Goal: Task Accomplishment & Management: Use online tool/utility

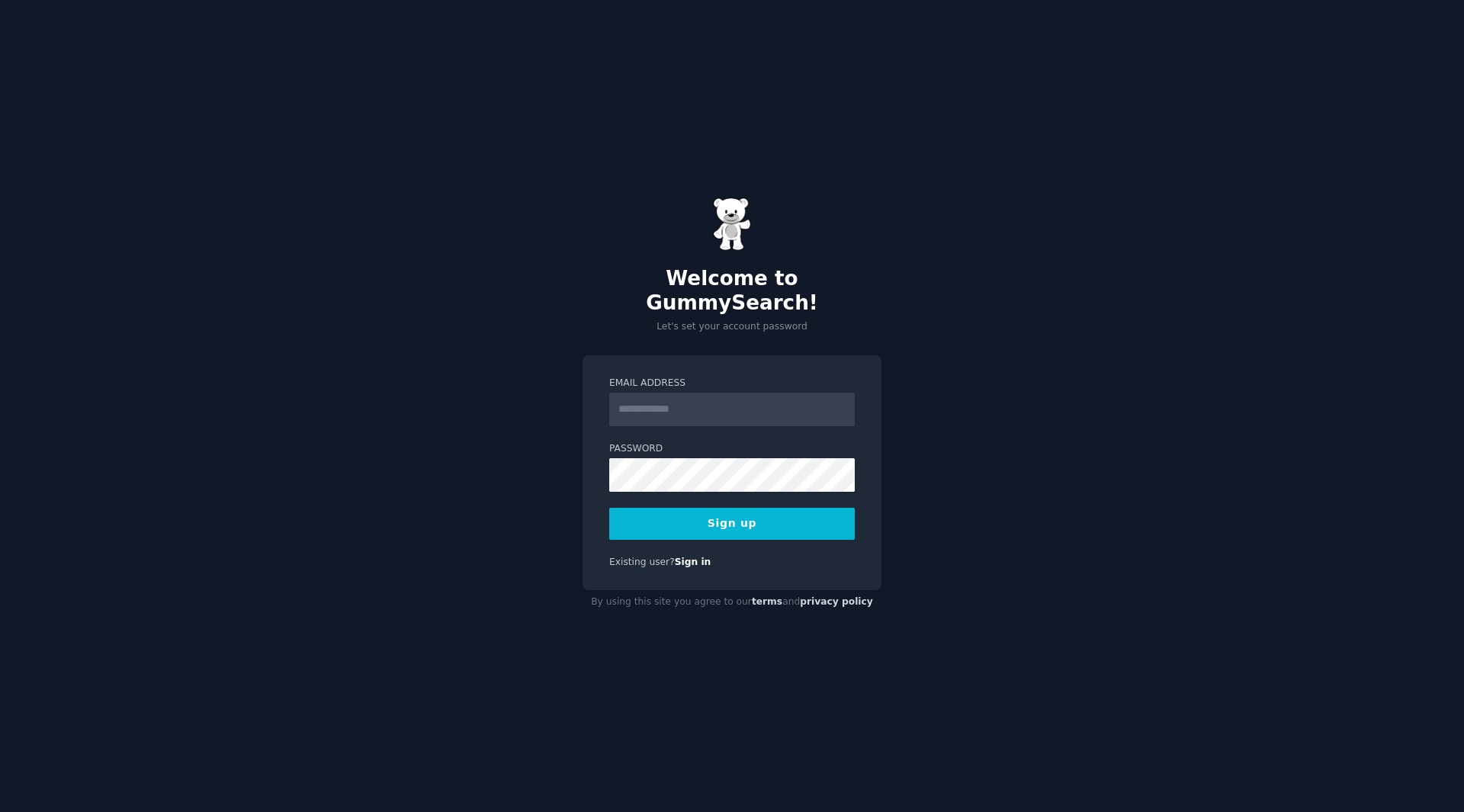
click at [689, 393] on input "Email Address" at bounding box center [732, 409] width 245 height 34
type input "**********"
click at [777, 519] on button "Sign up" at bounding box center [732, 523] width 245 height 32
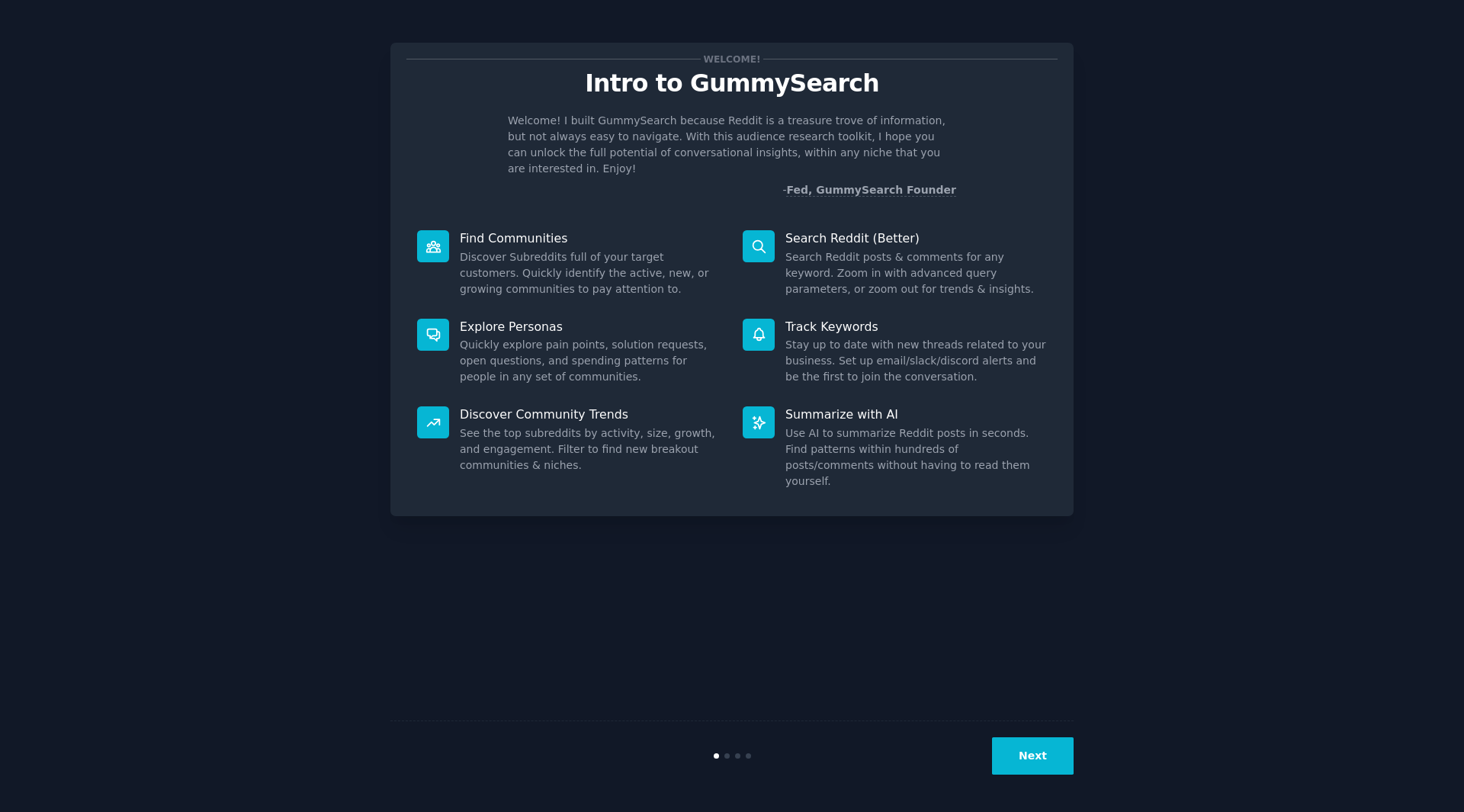
click at [1051, 745] on button "Next" at bounding box center [1032, 756] width 81 height 38
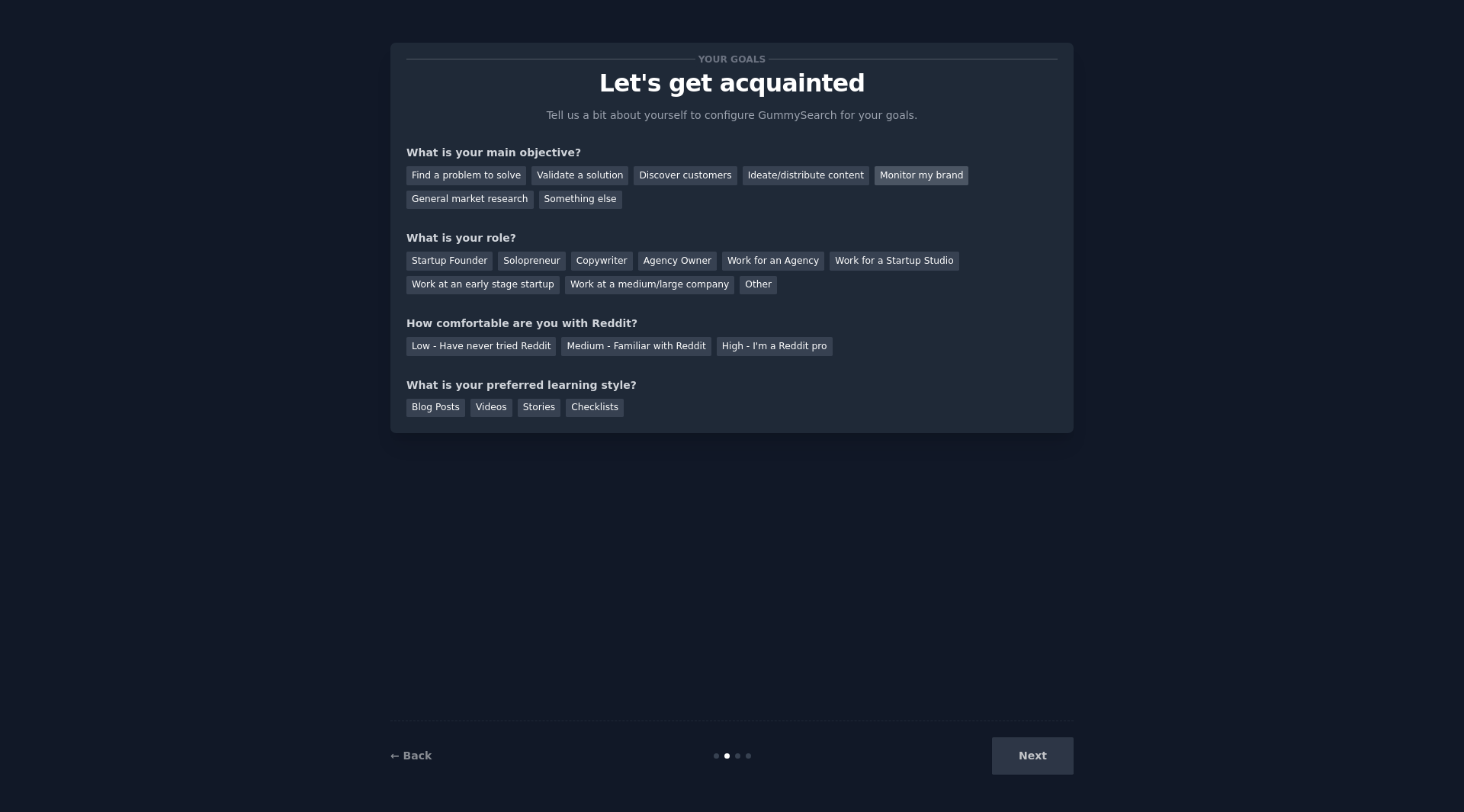
click at [902, 178] on div "Monitor my brand" at bounding box center [922, 176] width 94 height 19
click at [534, 190] on div "General market research" at bounding box center [469, 199] width 127 height 19
click at [890, 176] on div "Monitor my brand" at bounding box center [922, 176] width 94 height 19
click at [534, 190] on div "General market research" at bounding box center [469, 199] width 127 height 19
click at [1041, 758] on div "Next" at bounding box center [960, 756] width 228 height 38
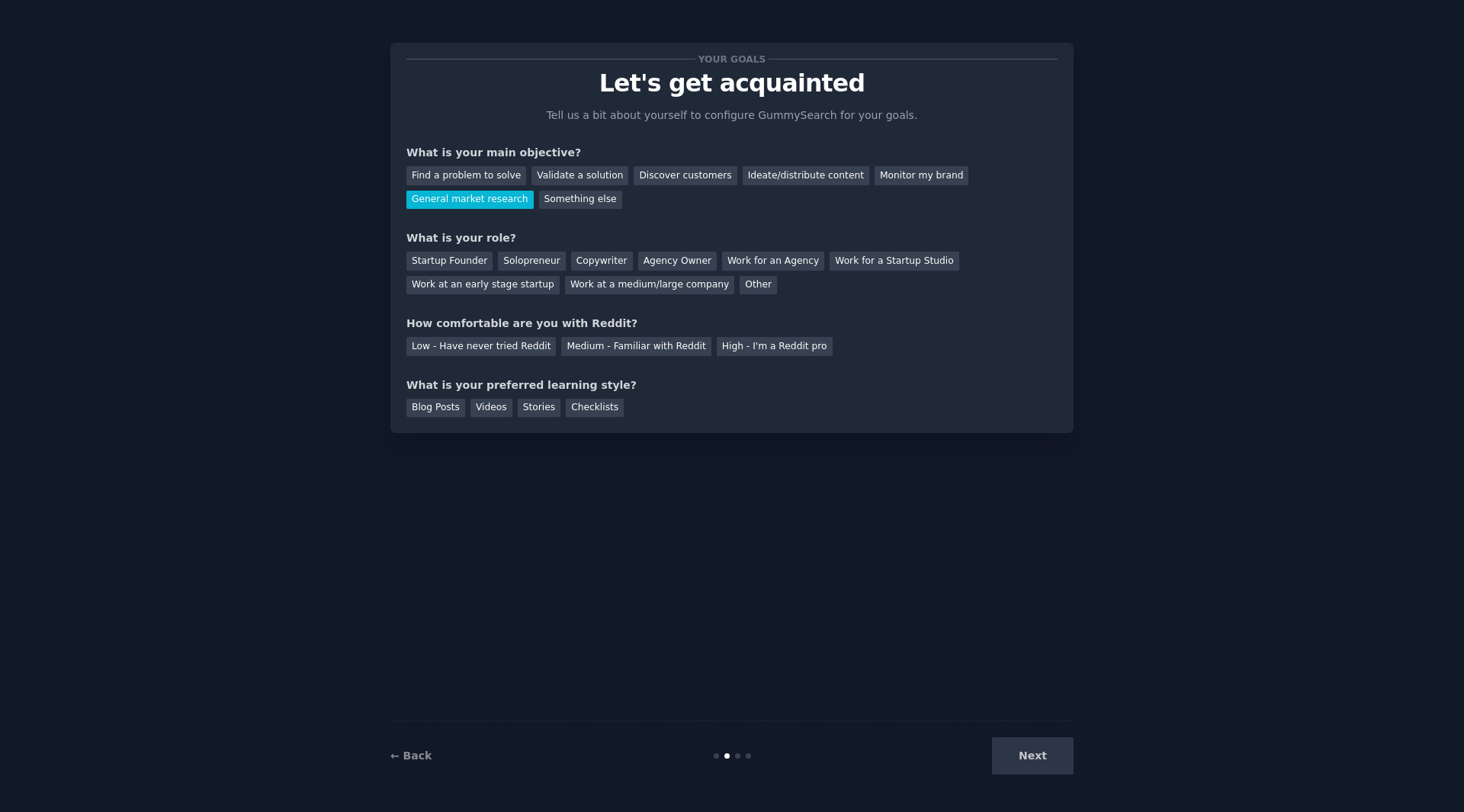
click at [904, 531] on div "Your goals Let's get acquainted Tell us a bit about yourself to configure Gummy…" at bounding box center [732, 406] width 684 height 769
click at [453, 258] on div "Startup Founder" at bounding box center [449, 261] width 86 height 19
click at [512, 262] on div "Solopreneur" at bounding box center [532, 261] width 67 height 19
click at [531, 348] on div "Low - Have never tried Reddit" at bounding box center [481, 346] width 149 height 19
click at [593, 342] on div "Medium - Familiar with Reddit" at bounding box center [636, 346] width 149 height 19
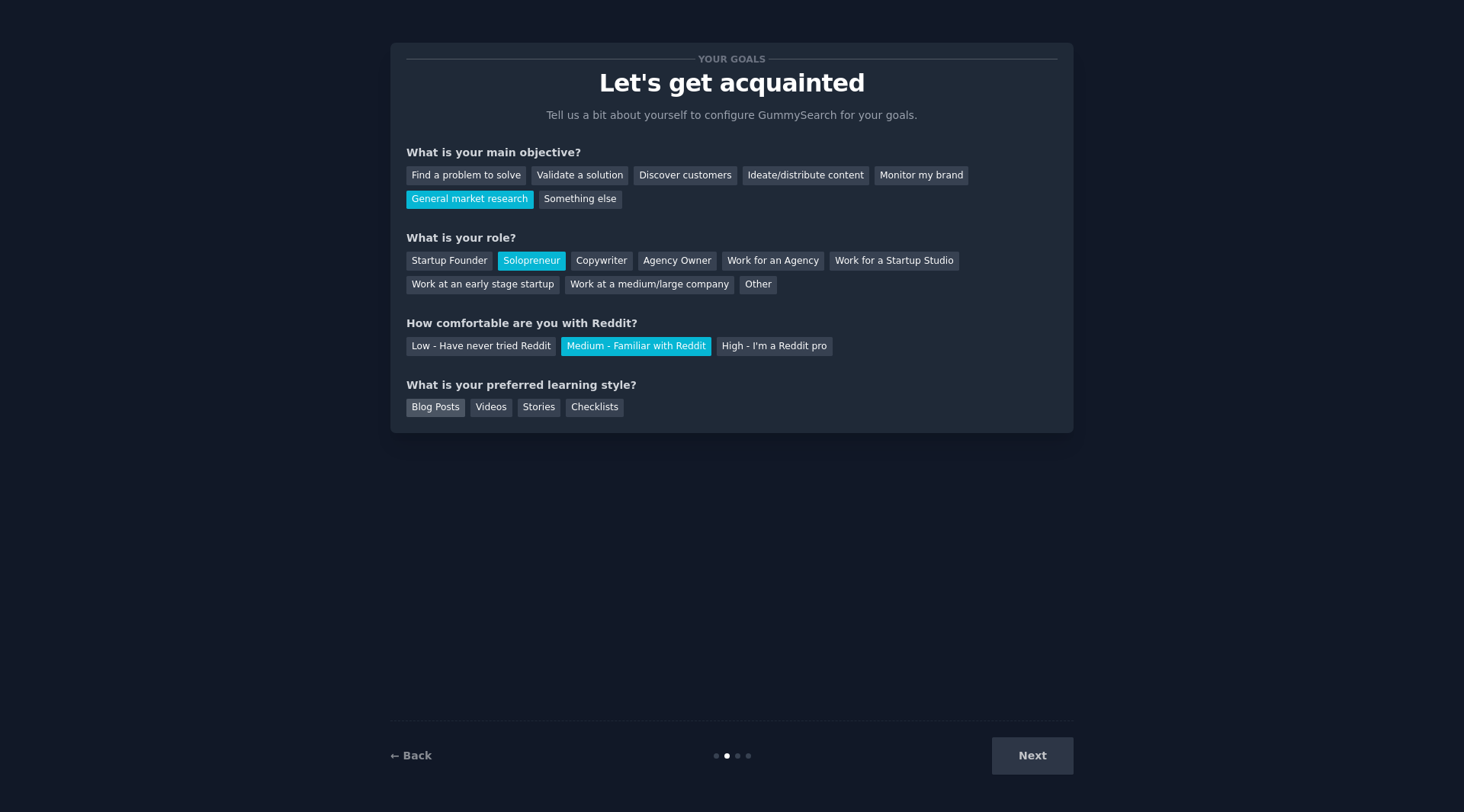
click at [456, 407] on div "Blog Posts" at bounding box center [436, 408] width 59 height 19
click at [1036, 750] on button "Next" at bounding box center [1032, 756] width 81 height 38
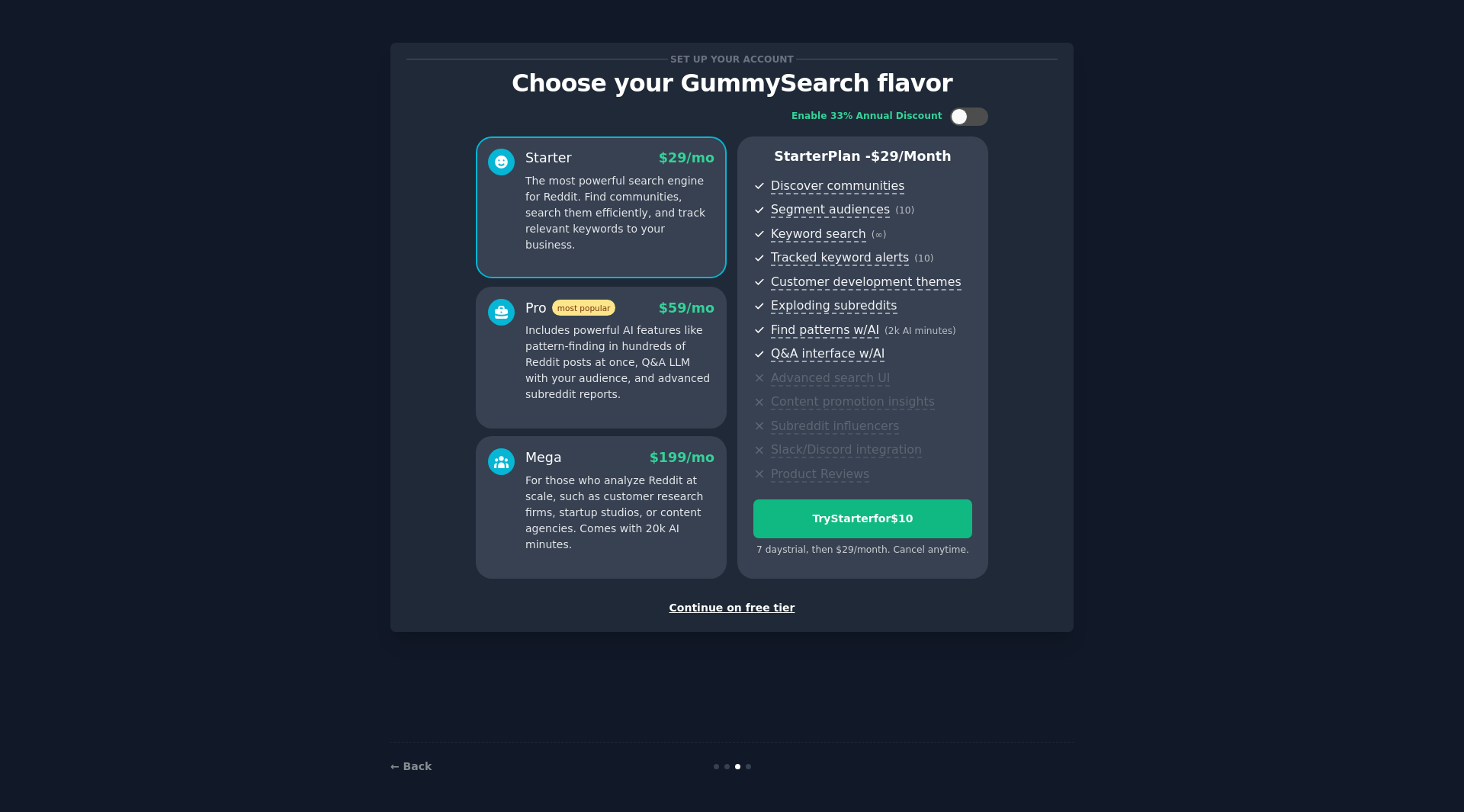
click at [741, 606] on div "Continue on free tier" at bounding box center [732, 608] width 652 height 16
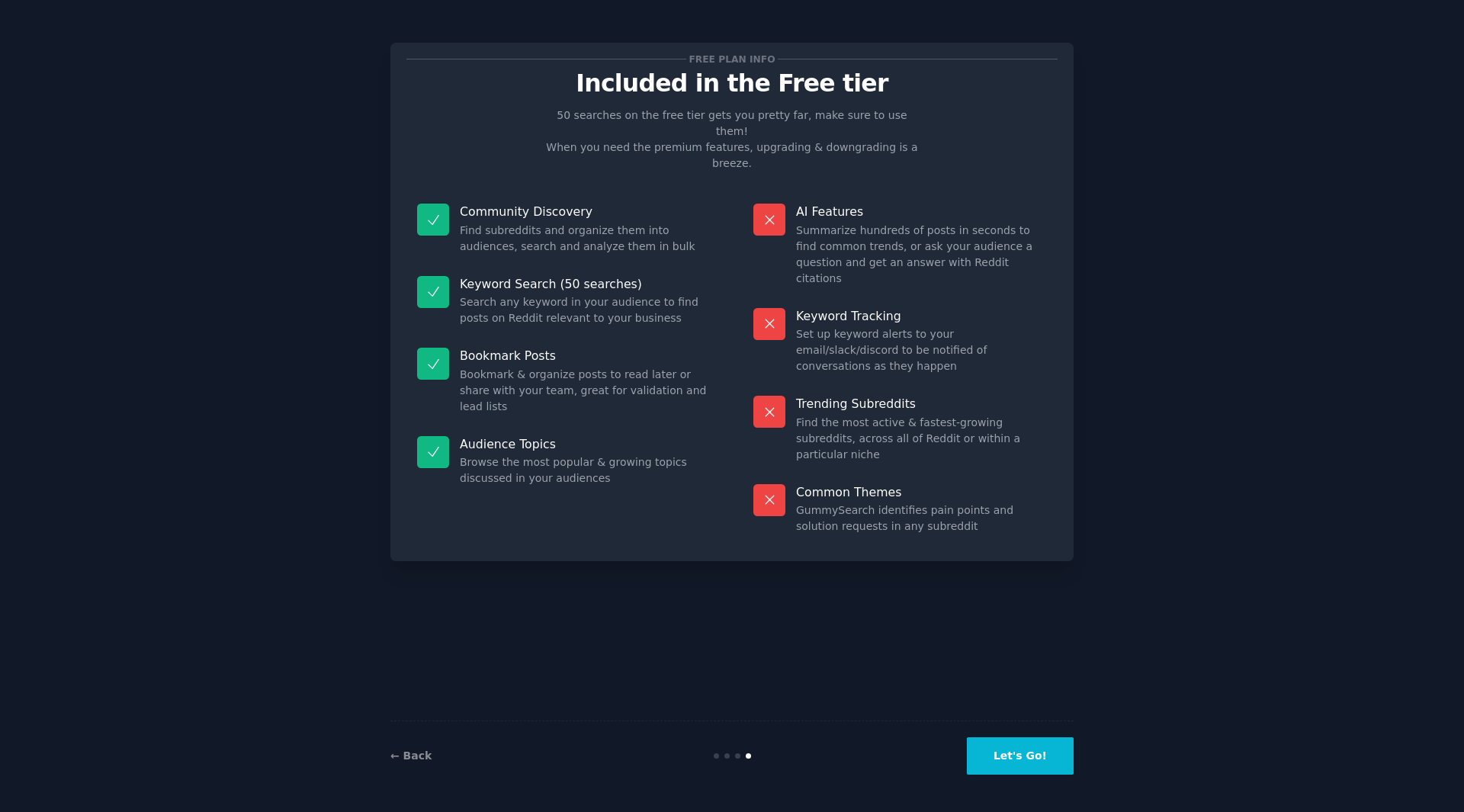
click at [1035, 752] on button "Let's Go!" at bounding box center [1020, 756] width 107 height 38
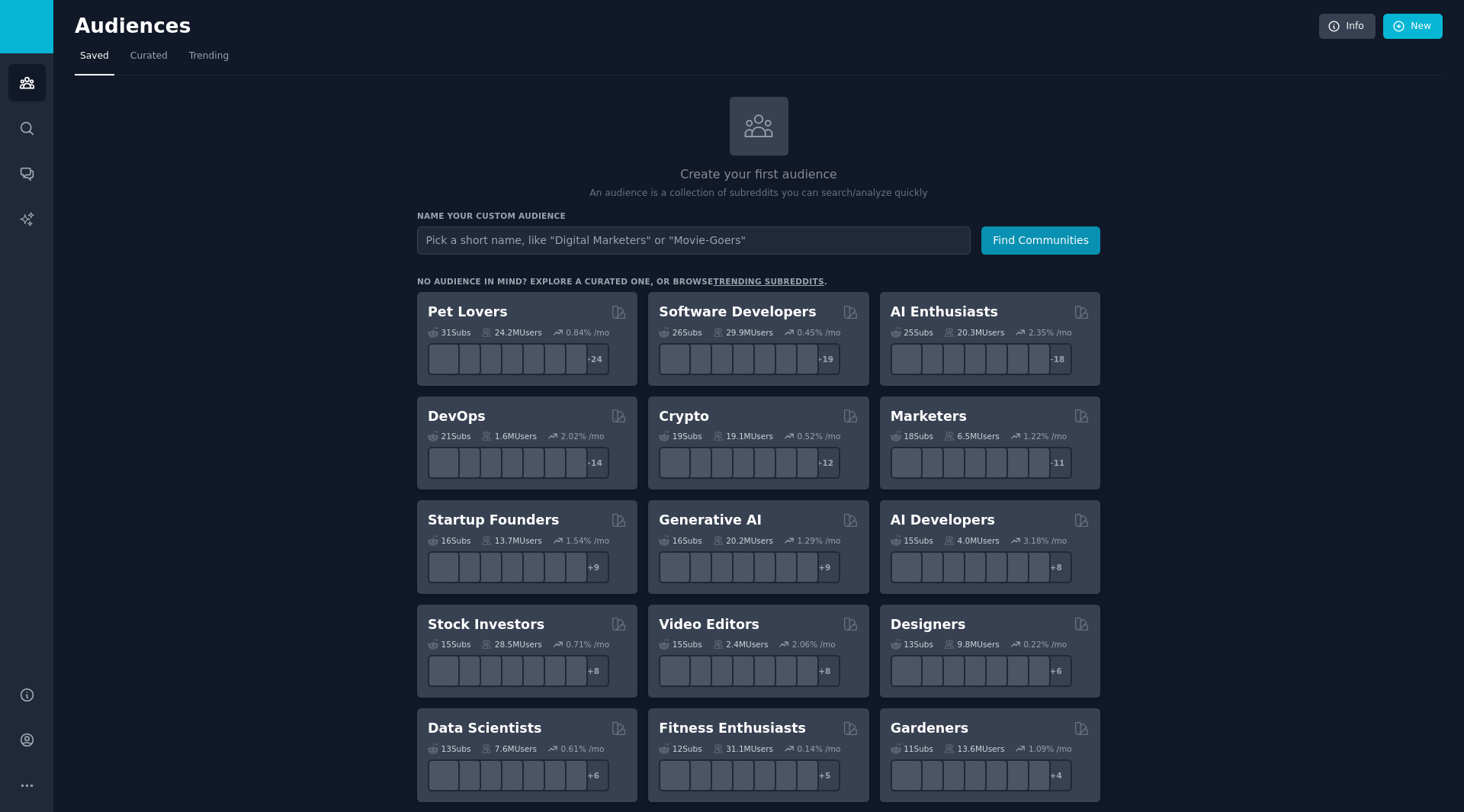
click at [675, 243] on input "text" at bounding box center [693, 240] width 554 height 28
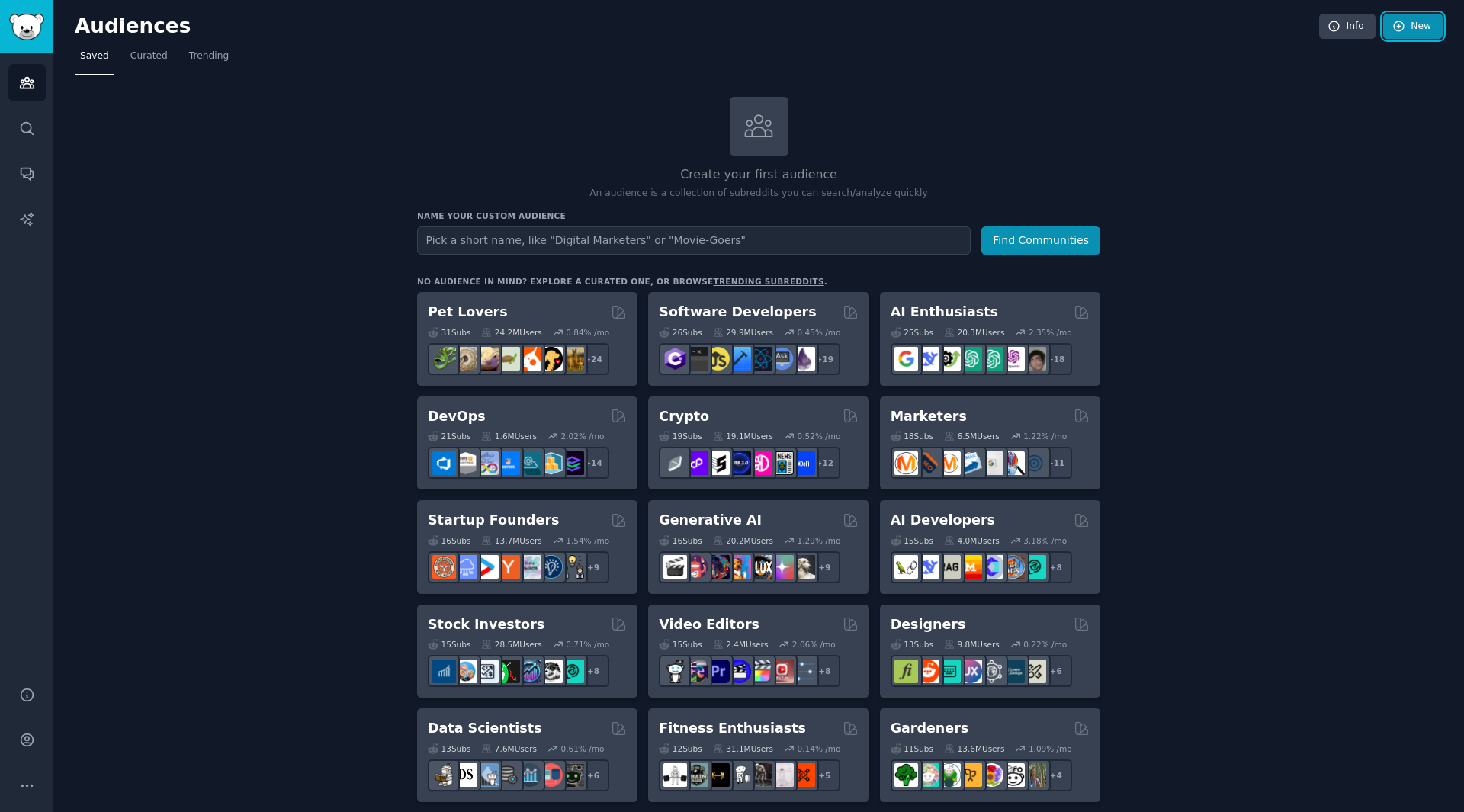
click at [1410, 34] on link "New" at bounding box center [1413, 27] width 59 height 26
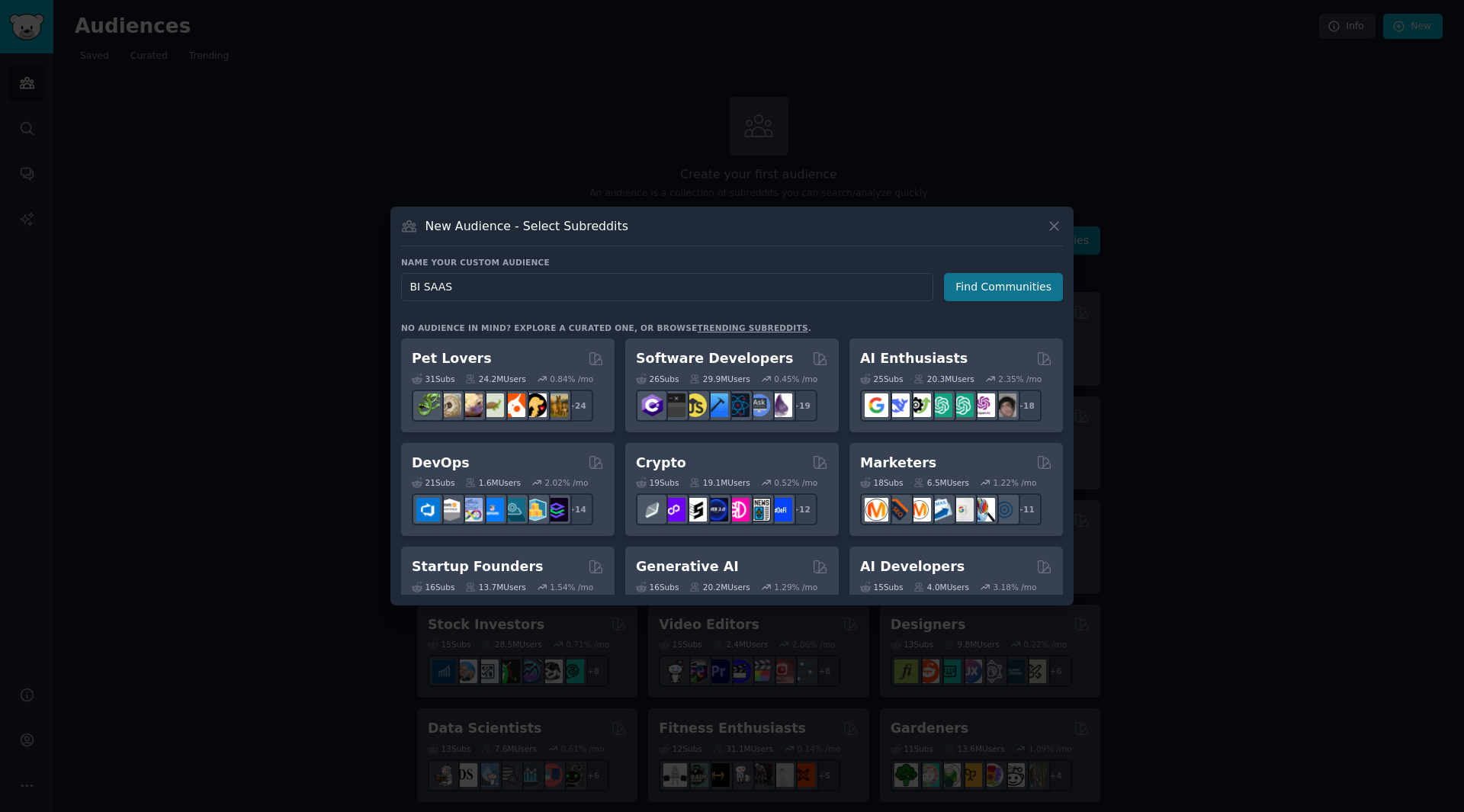
type input "BI SAAS"
click at [1024, 292] on button "Find Communities" at bounding box center [1004, 287] width 119 height 28
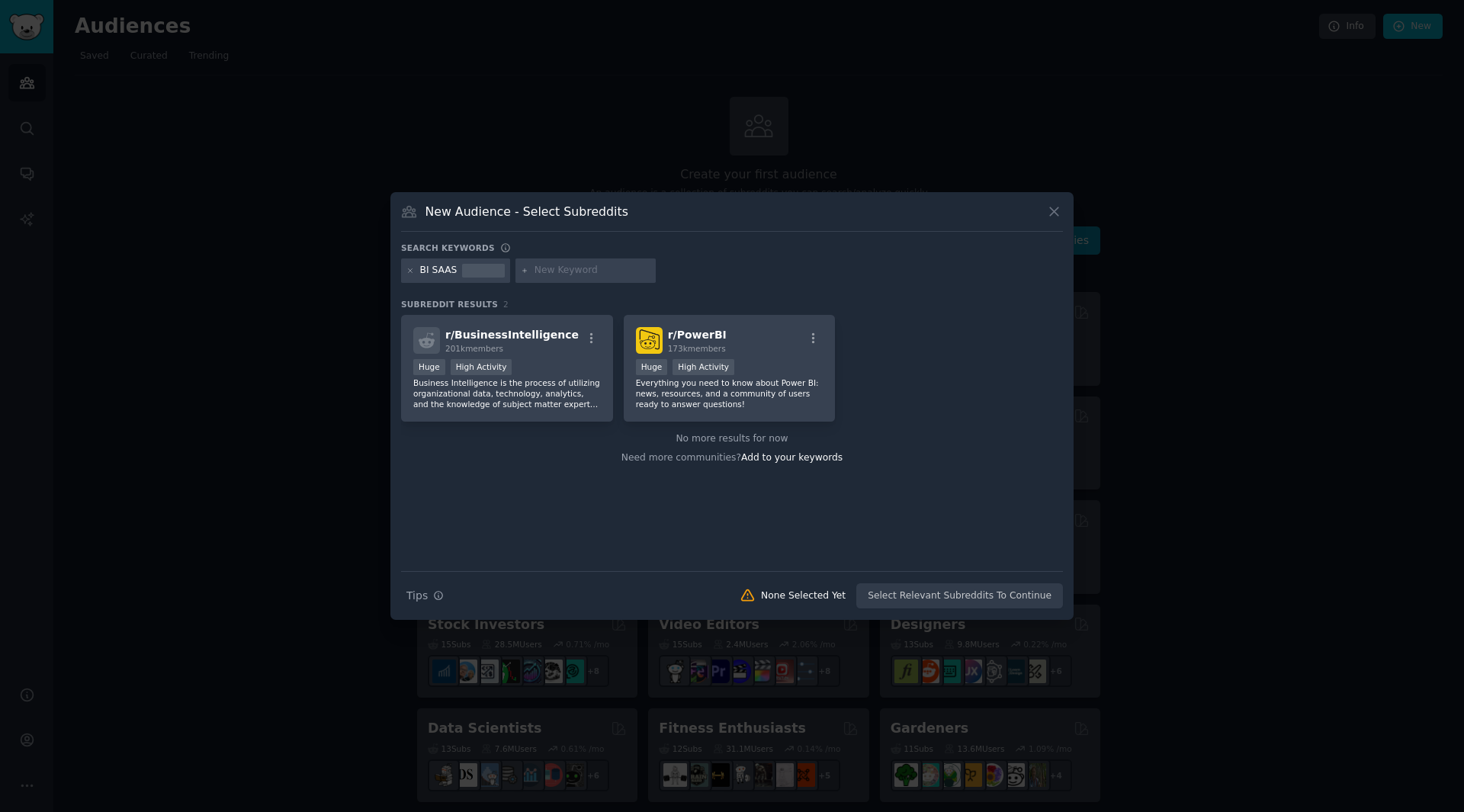
click at [571, 271] on input "text" at bounding box center [592, 271] width 116 height 14
paste input "r/datascience r/PowerBI r/ERP r/manufacturing r/consulting r/Microsoft"
type input "r/datascience r/PowerBI r/ERP r/manufacturing r/consulting r/Microsoft"
drag, startPoint x: 619, startPoint y: 535, endPoint x: 590, endPoint y: 535, distance: 29.0
click at [619, 536] on div "r/ BusinessIntelligence 201k members Huge High Activity Business Intelligence i…" at bounding box center [732, 443] width 662 height 256
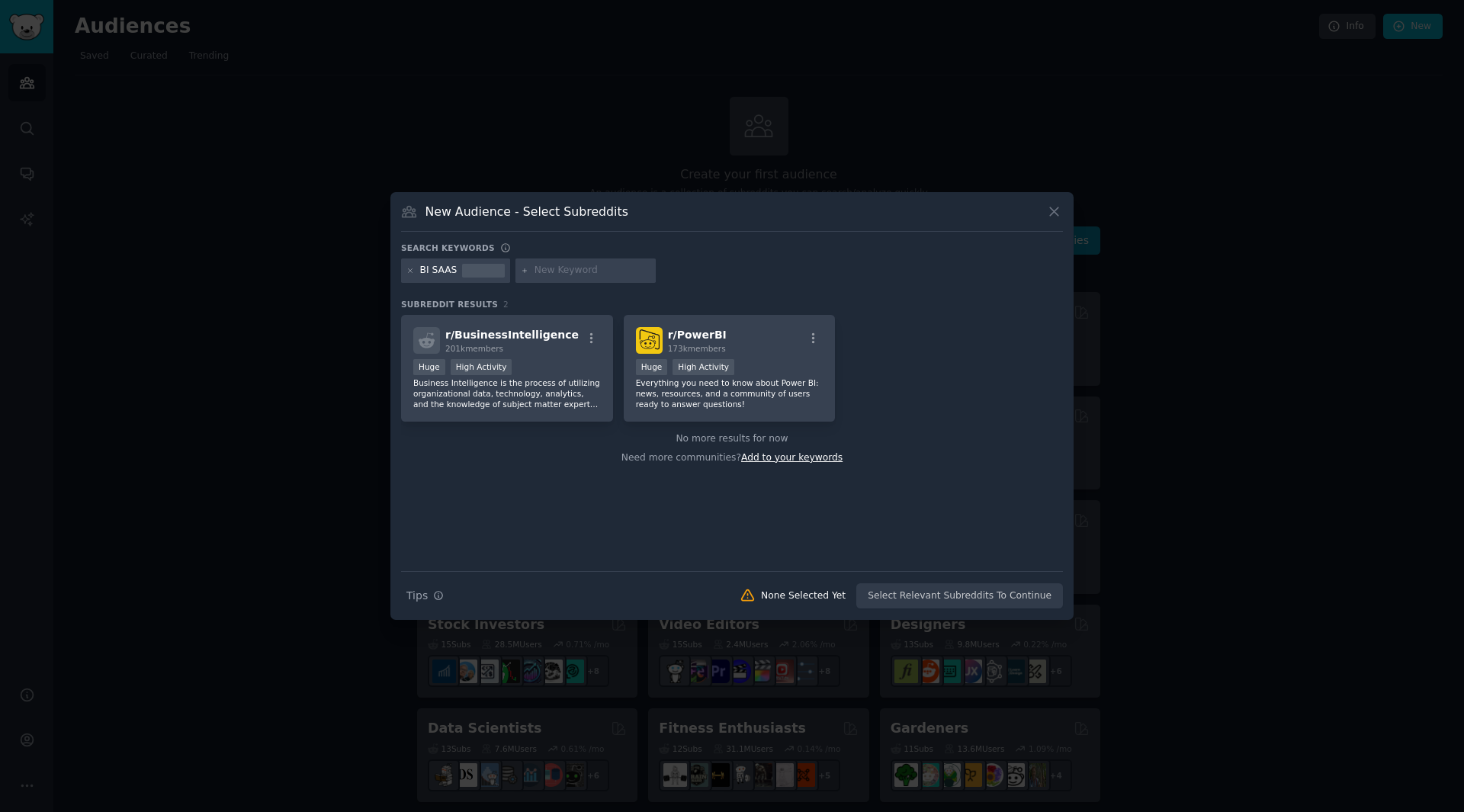
click at [790, 460] on span "Add to your keywords" at bounding box center [792, 457] width 102 height 11
click at [579, 264] on input "text" at bounding box center [592, 271] width 116 height 14
click at [594, 270] on input "text" at bounding box center [592, 271] width 116 height 14
paste input "datascience"
type input "datascience"
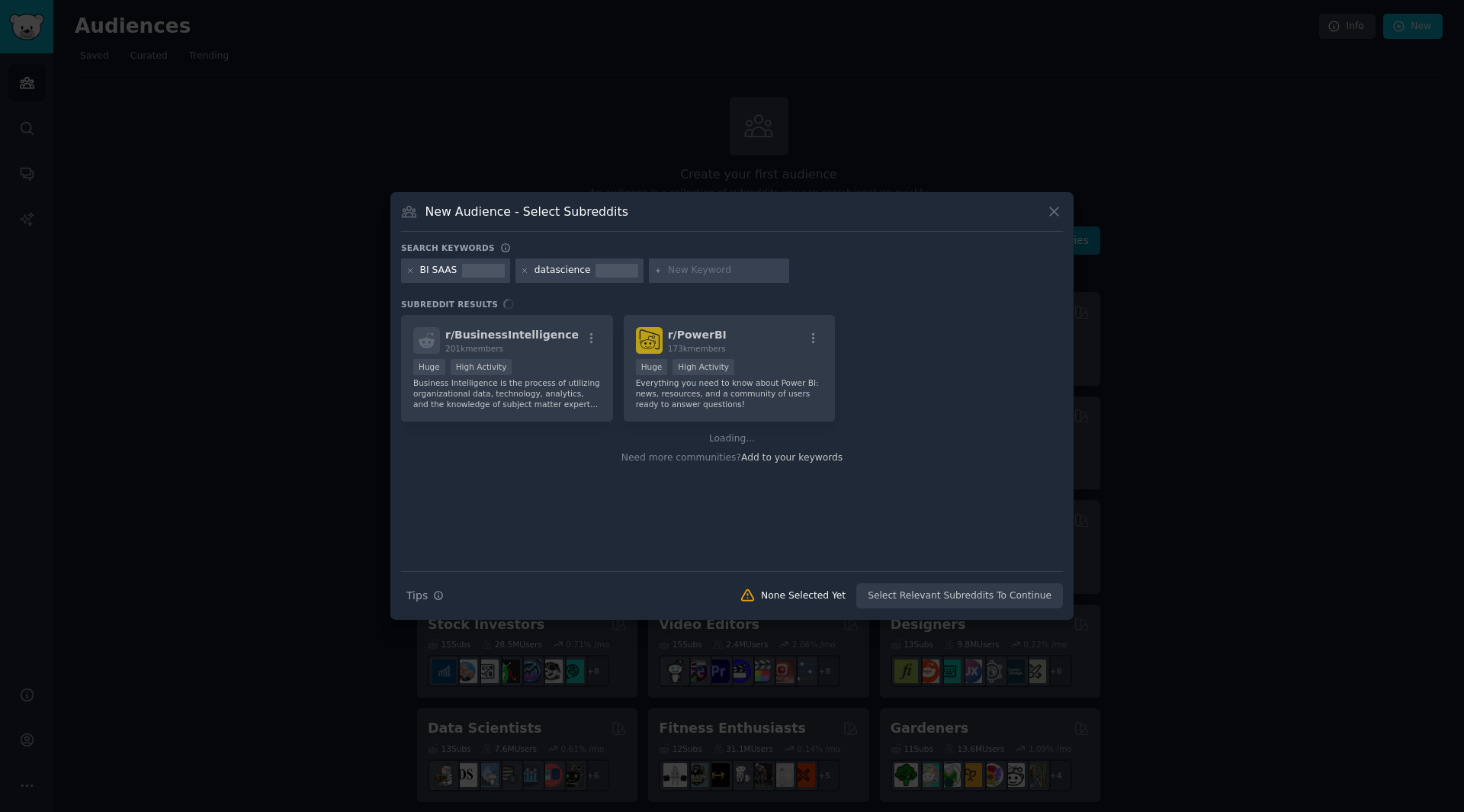
paste input "PowerBI"
type input "PowerBI"
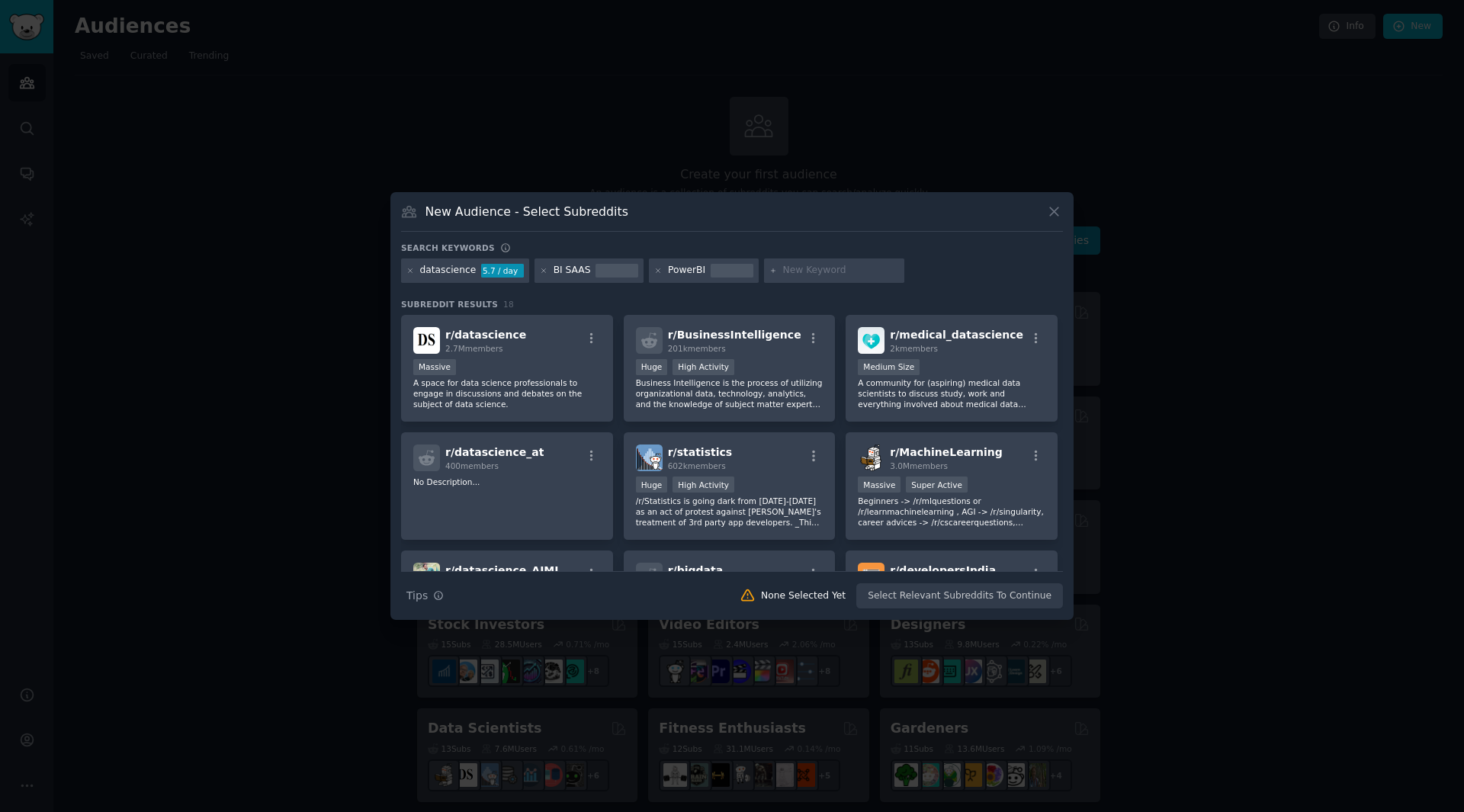
paste input "ERP"
type input "ERP"
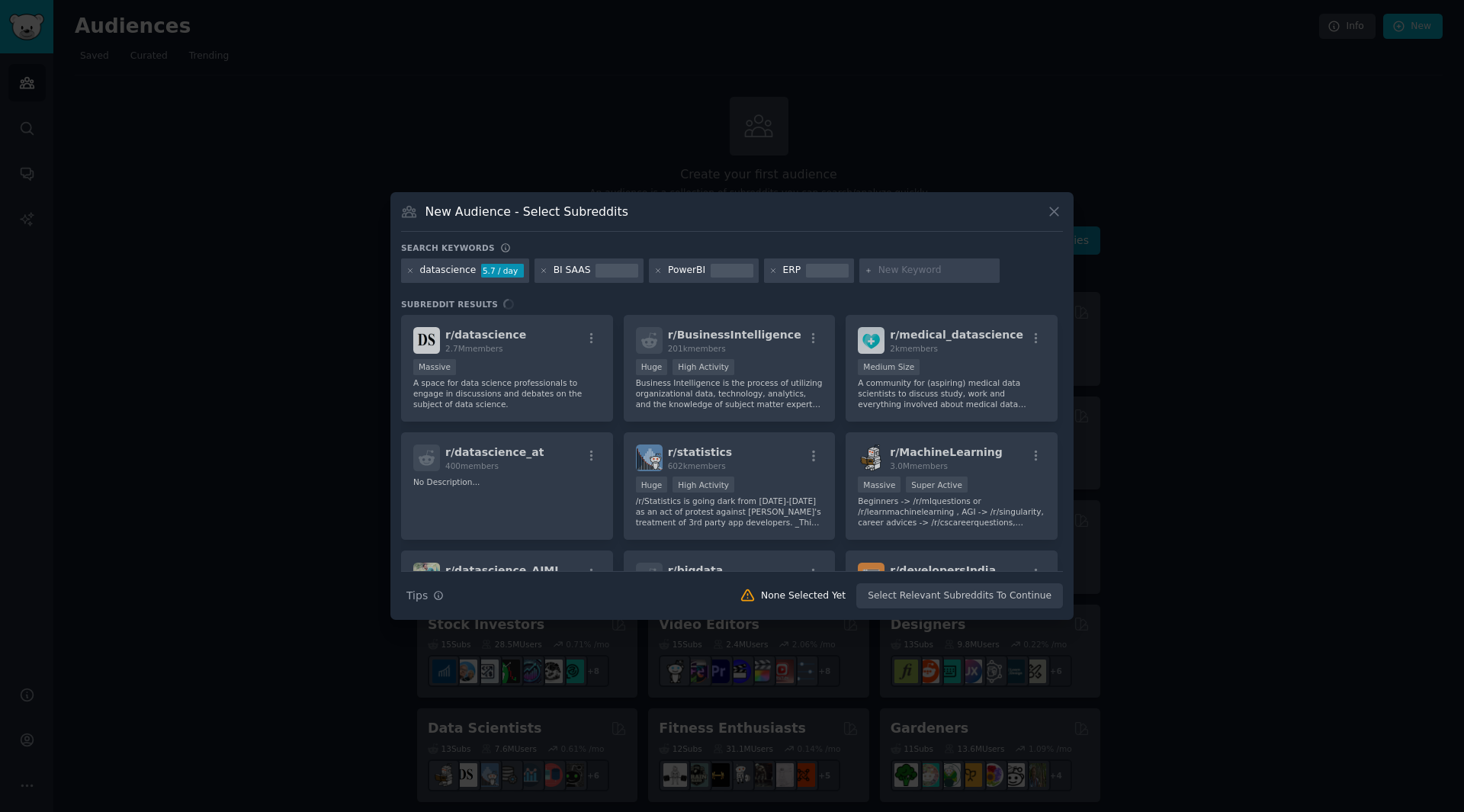
click at [911, 262] on div at bounding box center [929, 271] width 140 height 25
click at [931, 268] on input "text" at bounding box center [936, 271] width 116 height 14
paste input "consulting"
type input "consulting"
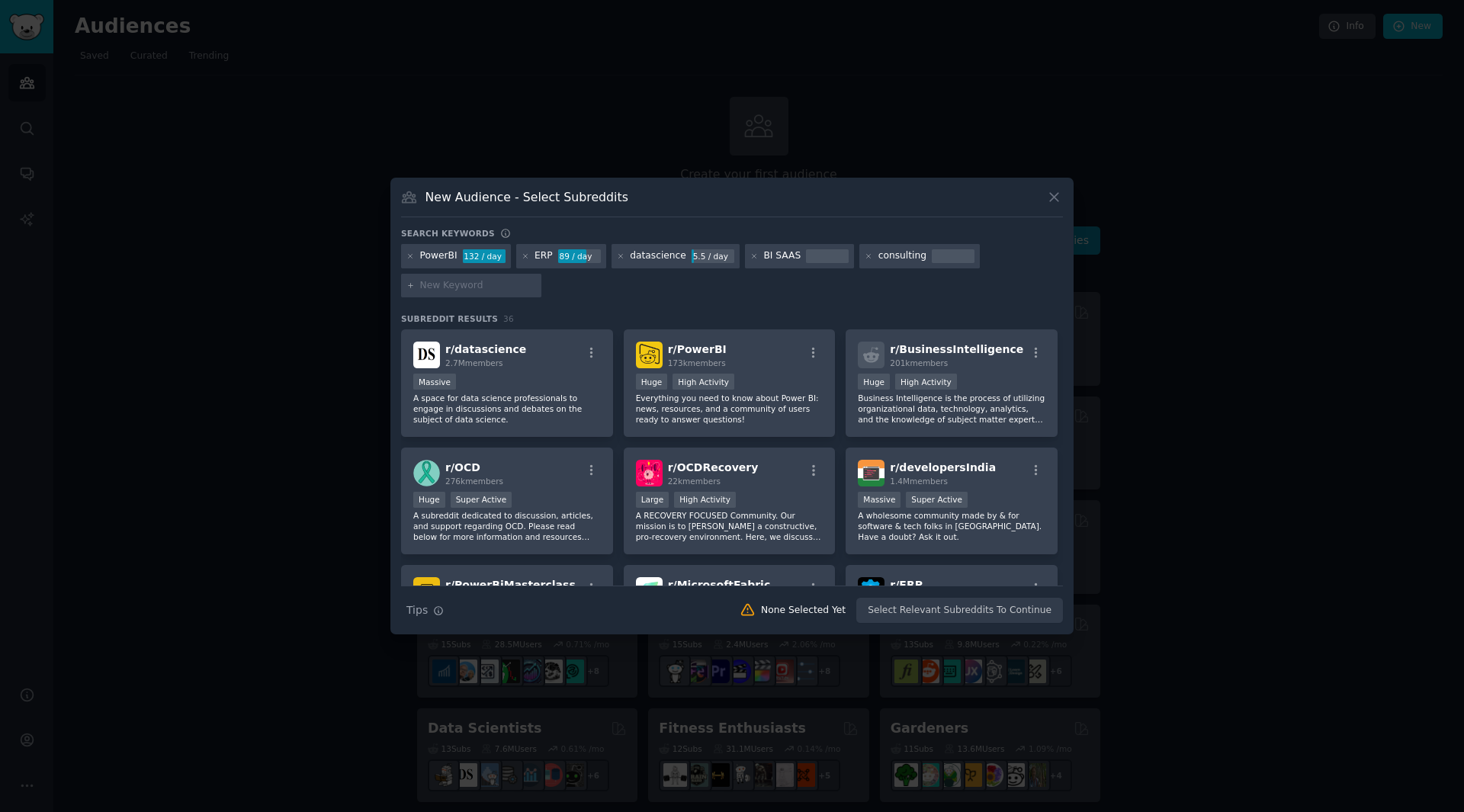
paste input "Microsoft"
type input "Microsoft"
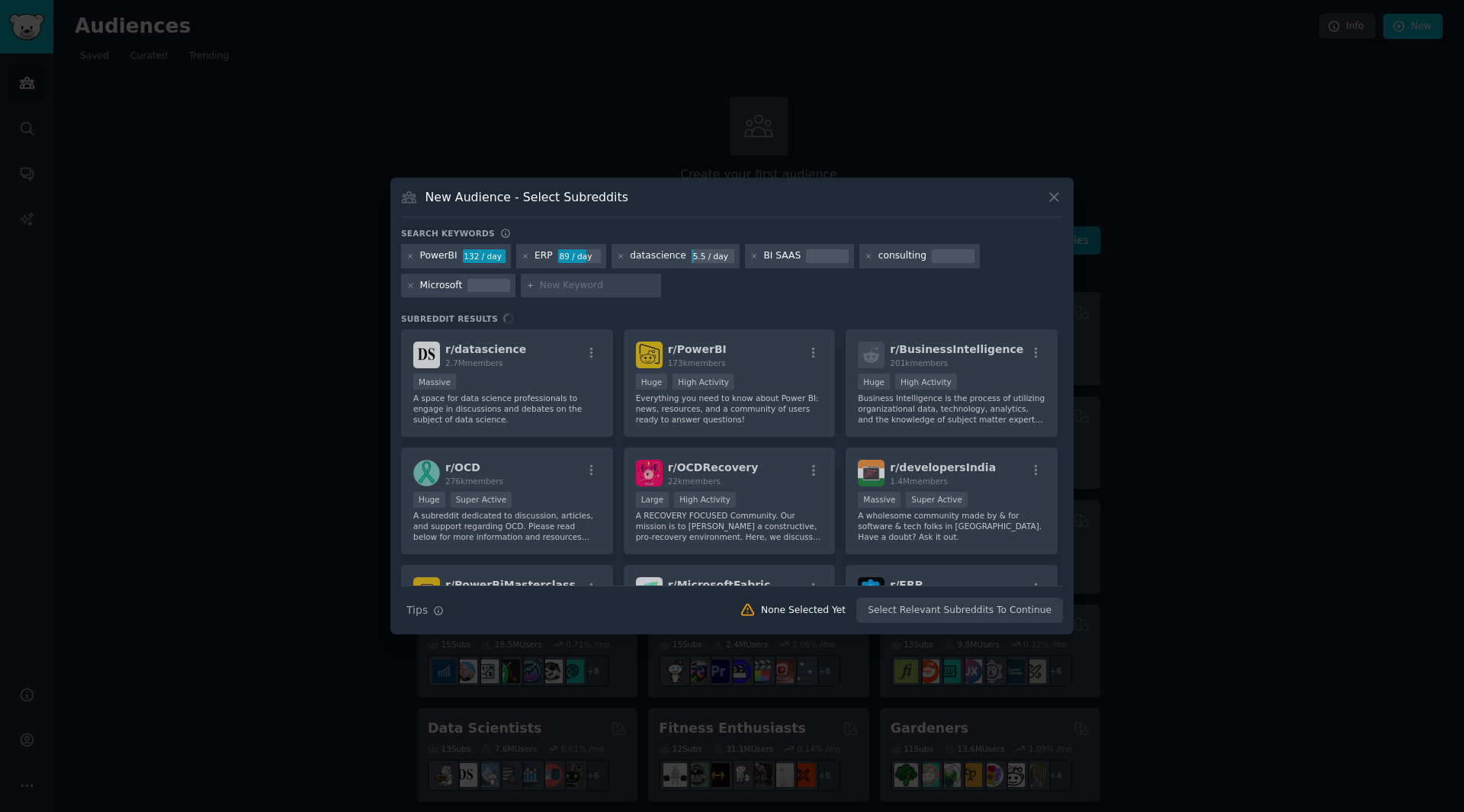
paste input "manufacturing"
type input "manufacturing"
click at [749, 303] on div "Search keywords PowerBI 132 / day ERP 89 / day datascience 5.5 / day BI SAAS co…" at bounding box center [732, 426] width 662 height 395
click at [629, 283] on input "manufacturing" at bounding box center [597, 285] width 116 height 14
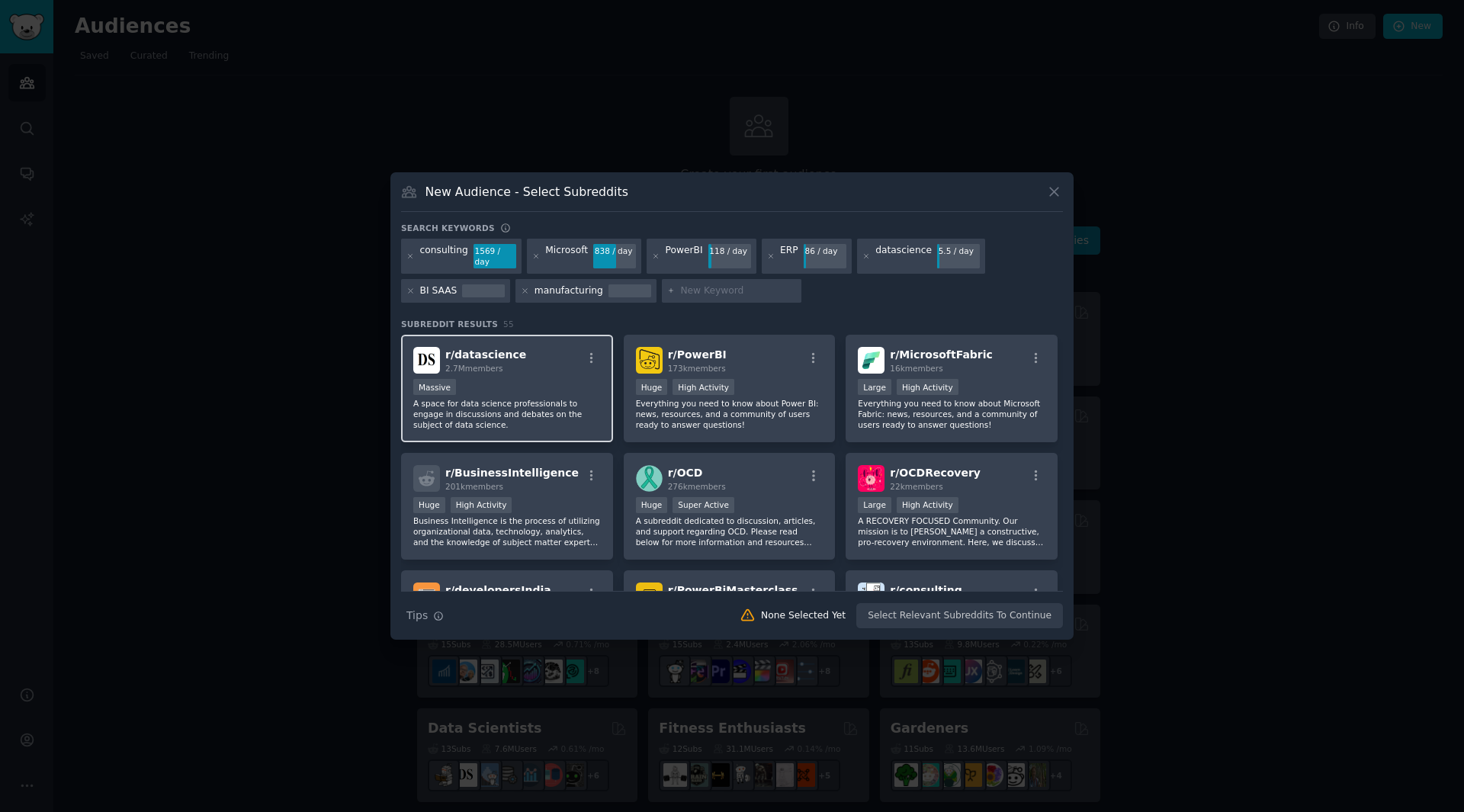
click at [522, 368] on div "r/ datascience 2.7M members Massive A space for data science professionals to e…" at bounding box center [507, 388] width 212 height 107
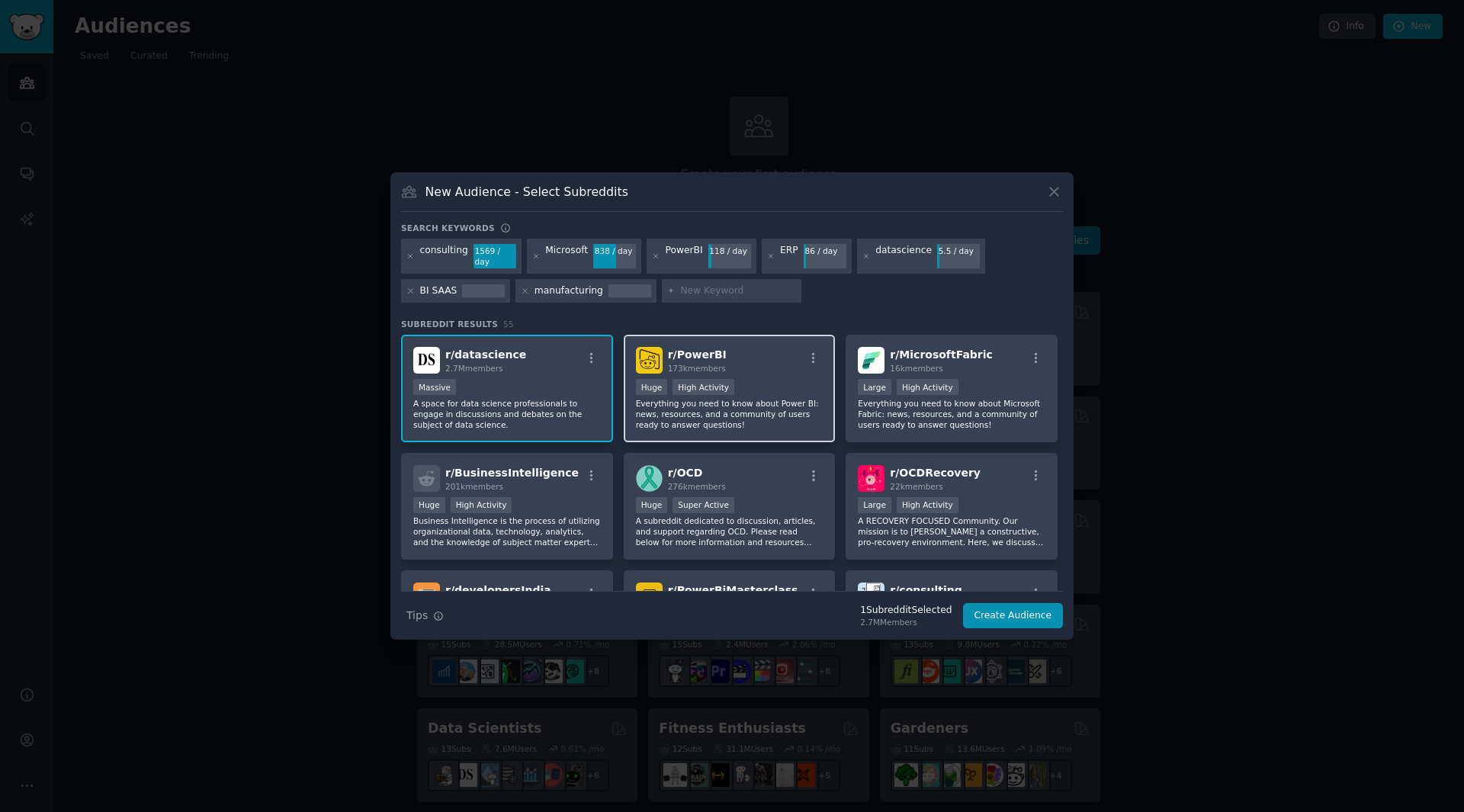
click at [785, 381] on div ">= 80th percentile for submissions / day Huge High Activity" at bounding box center [730, 388] width 188 height 19
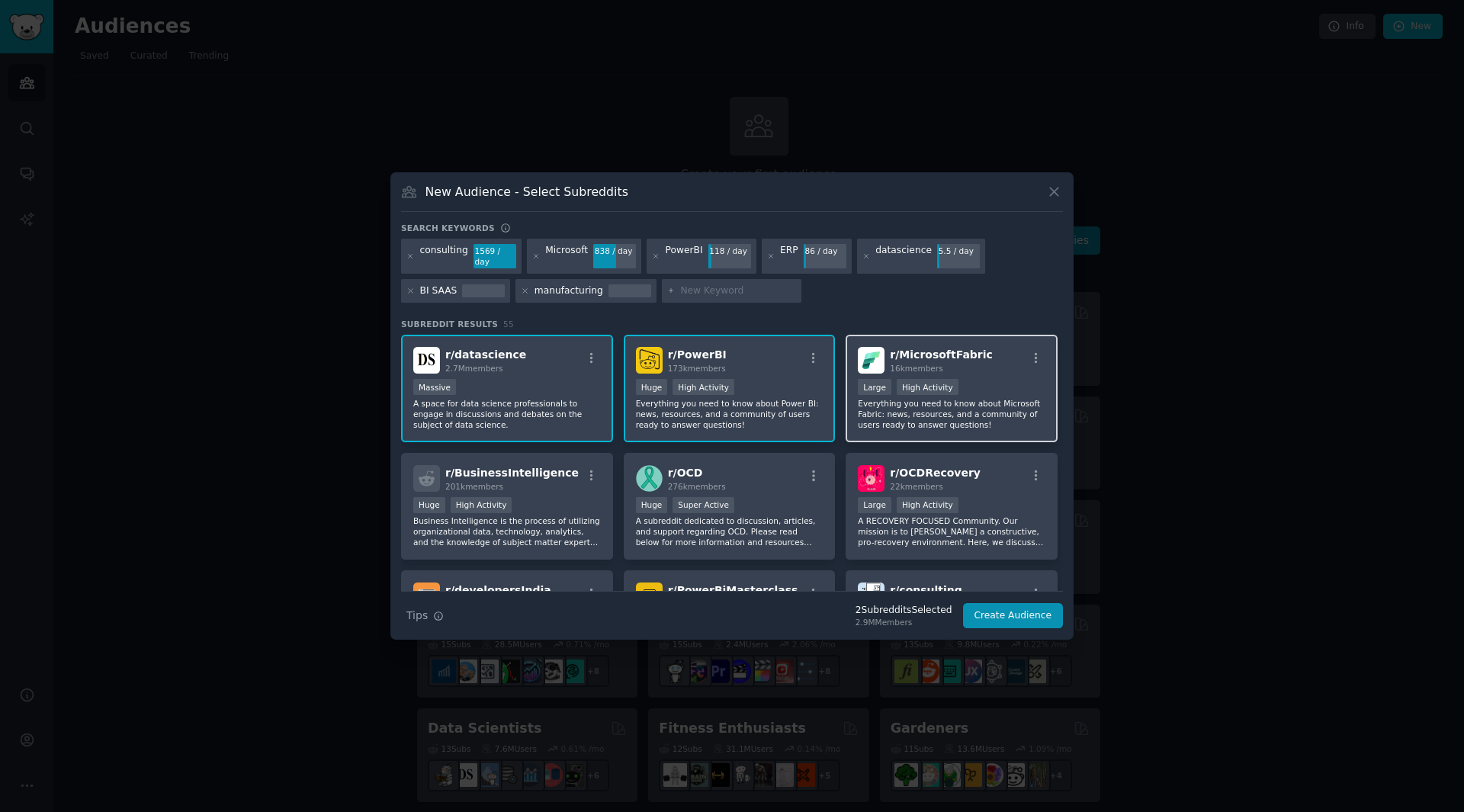
click at [981, 383] on div ">= 80th percentile for submissions / day Large High Activity" at bounding box center [952, 388] width 188 height 19
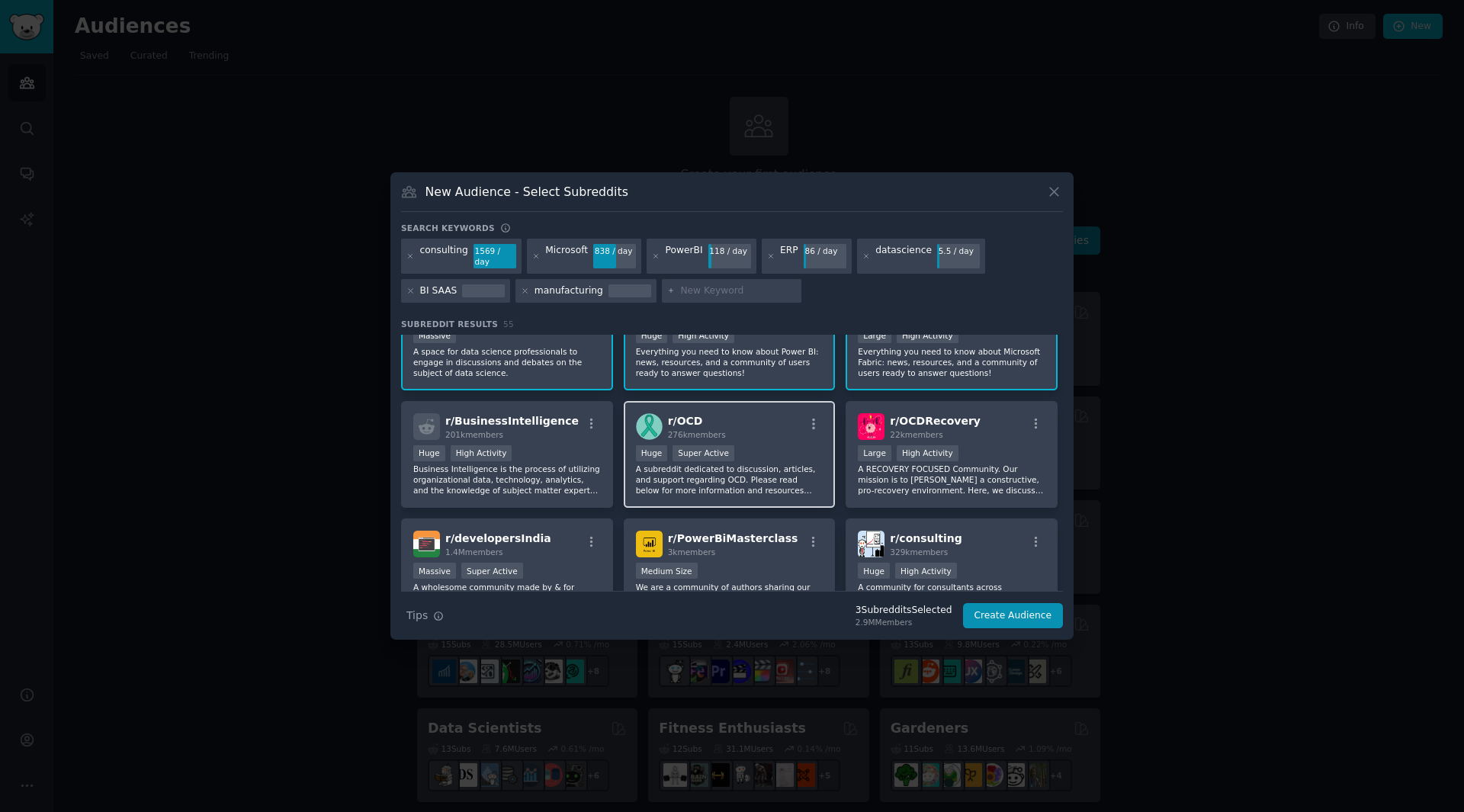
scroll to position [76, 0]
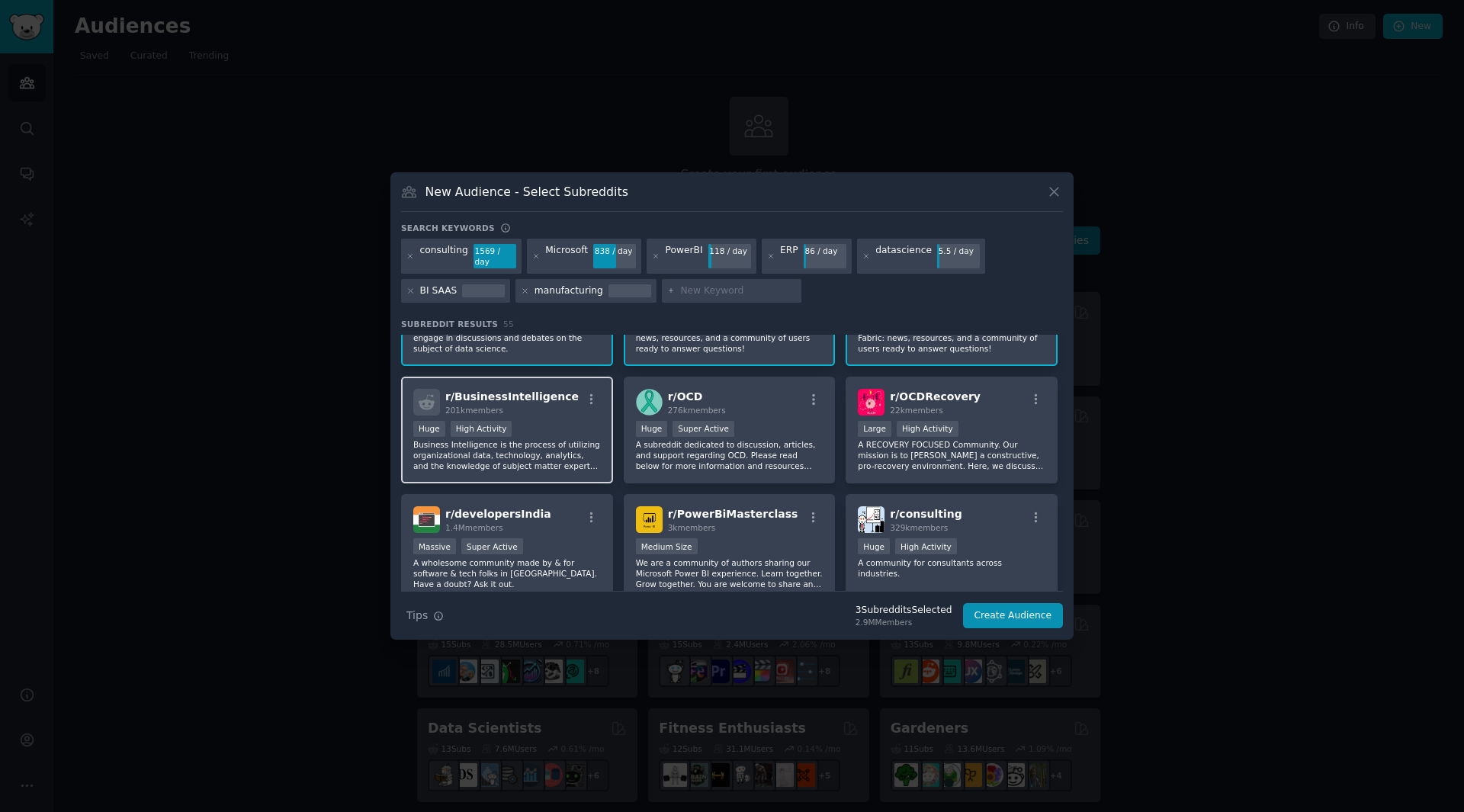
click at [596, 451] on p "Business Intelligence is the process of utilizing organizational data, technolo…" at bounding box center [507, 454] width 188 height 32
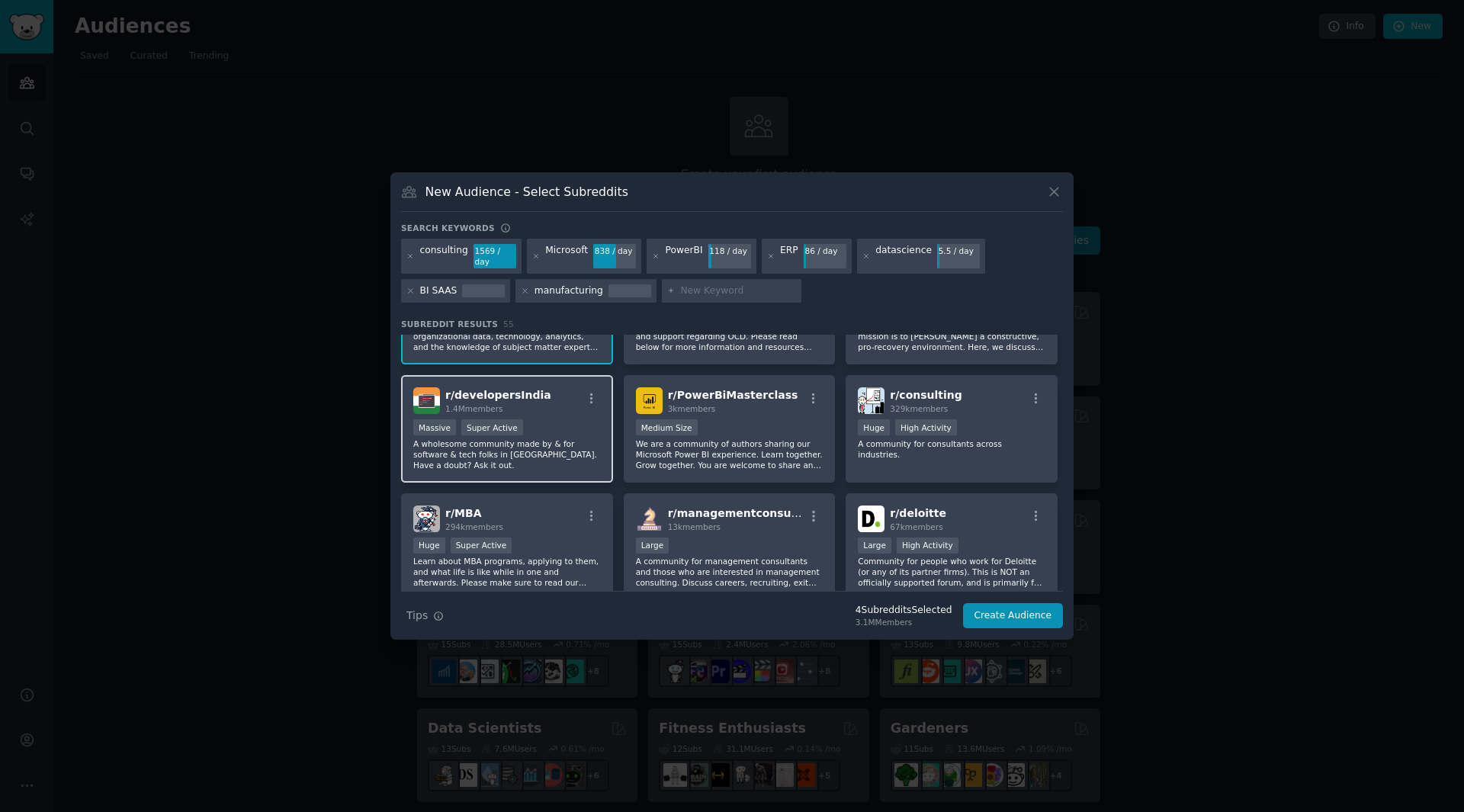
scroll to position [229, 0]
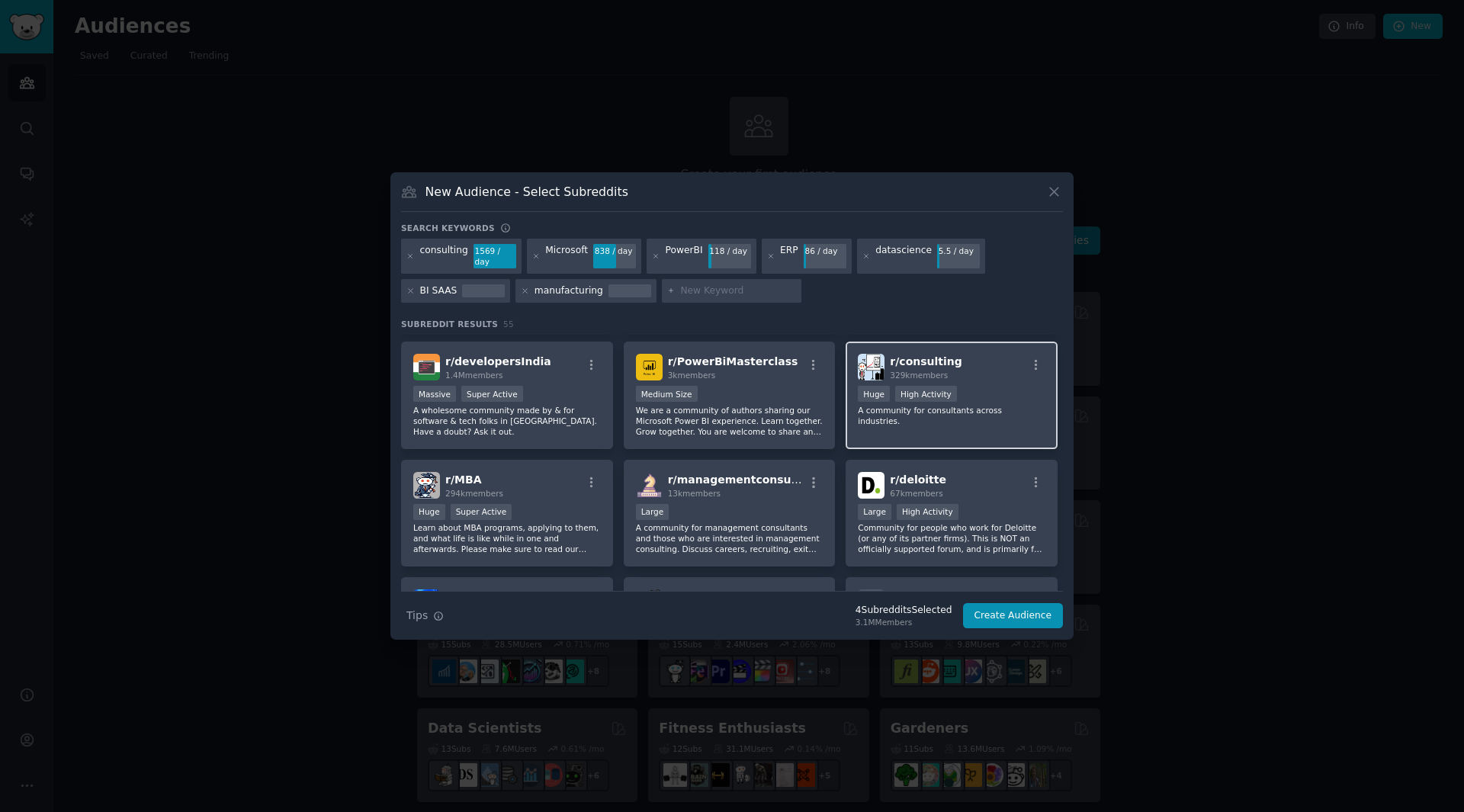
click at [959, 425] on div "r/ consulting 329k members Huge High Activity A community for consultants acros…" at bounding box center [952, 395] width 212 height 107
click at [966, 475] on div "r/ deloitte 67k members" at bounding box center [952, 485] width 188 height 27
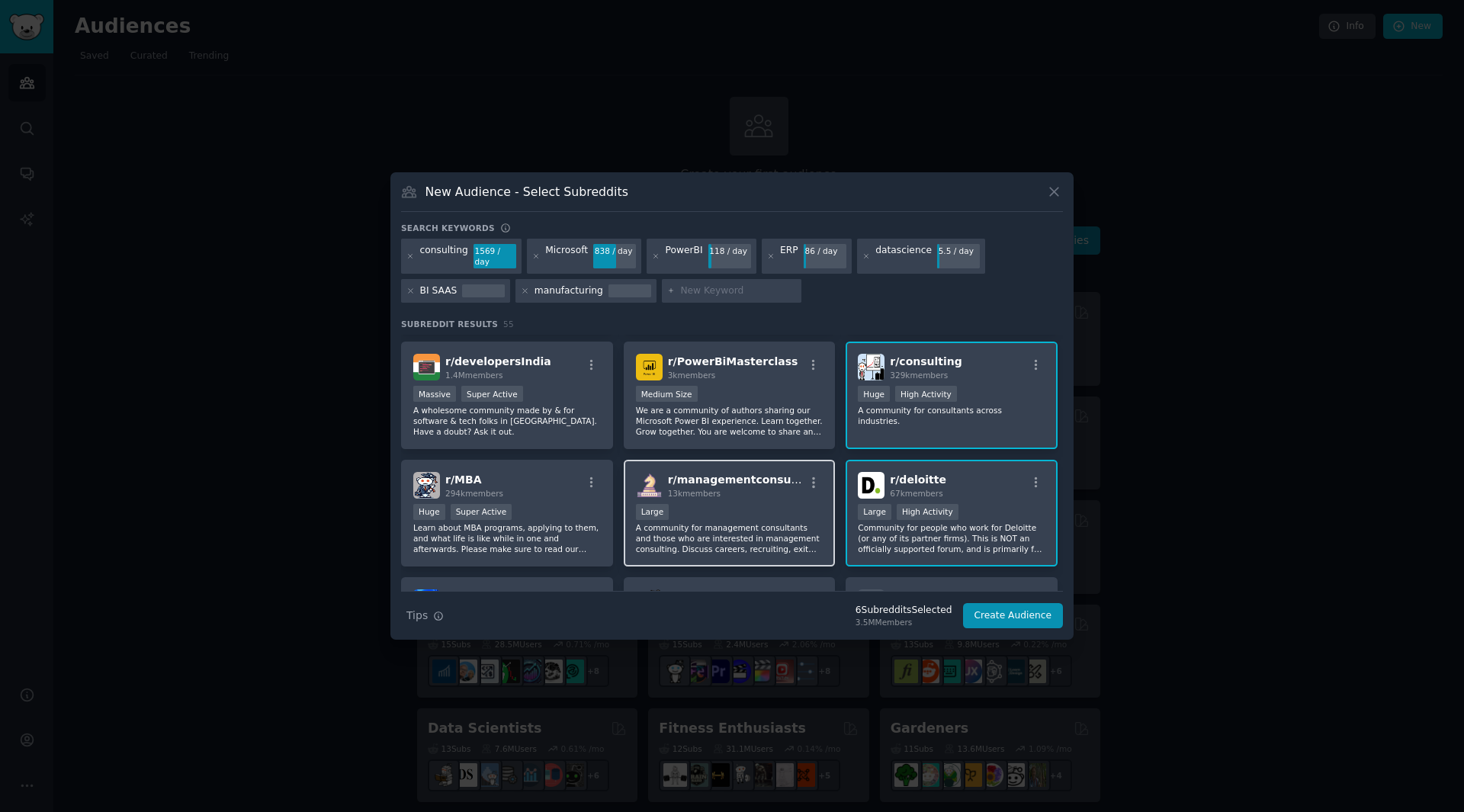
click at [770, 488] on div "13k members" at bounding box center [736, 493] width 136 height 11
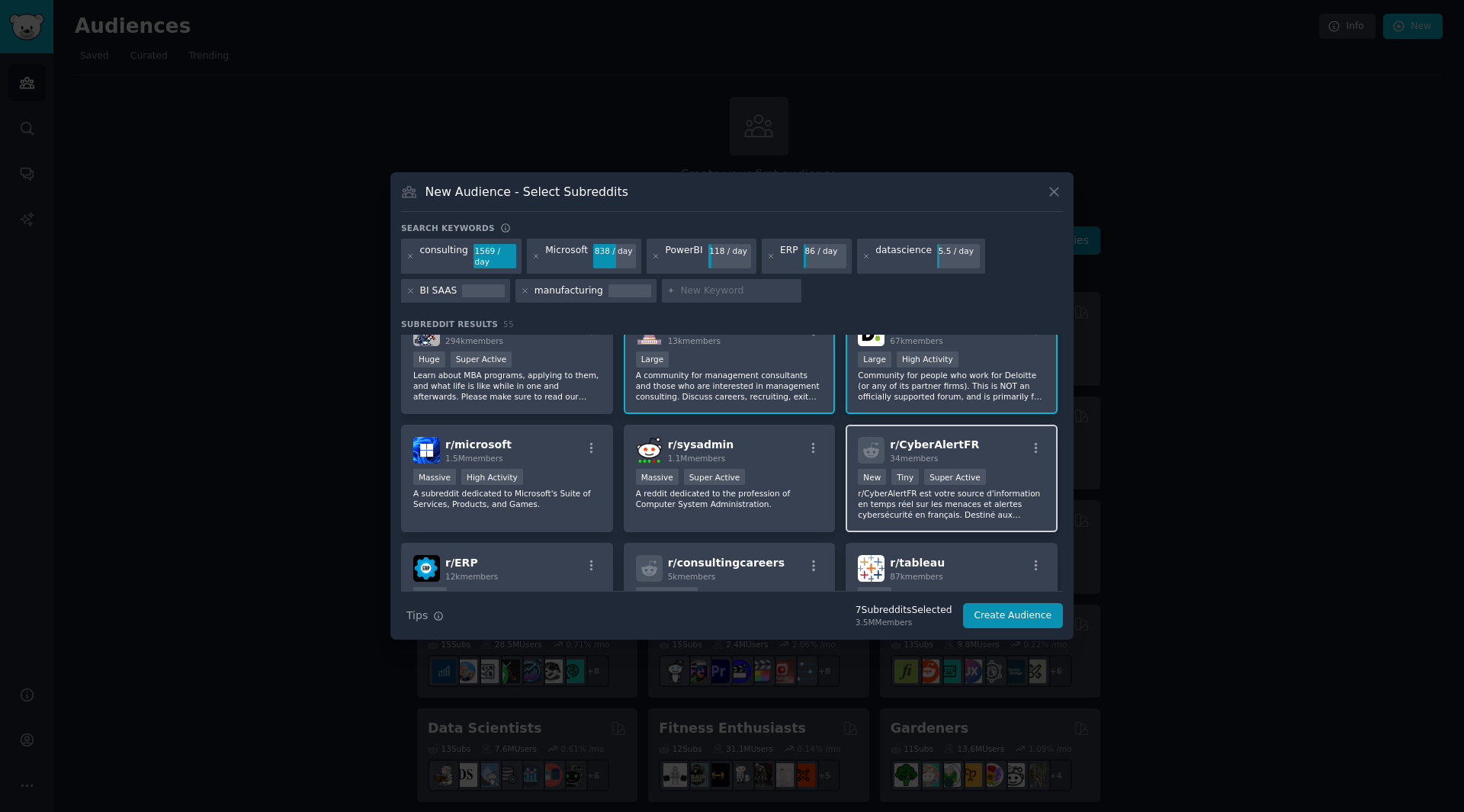
scroll to position [458, 0]
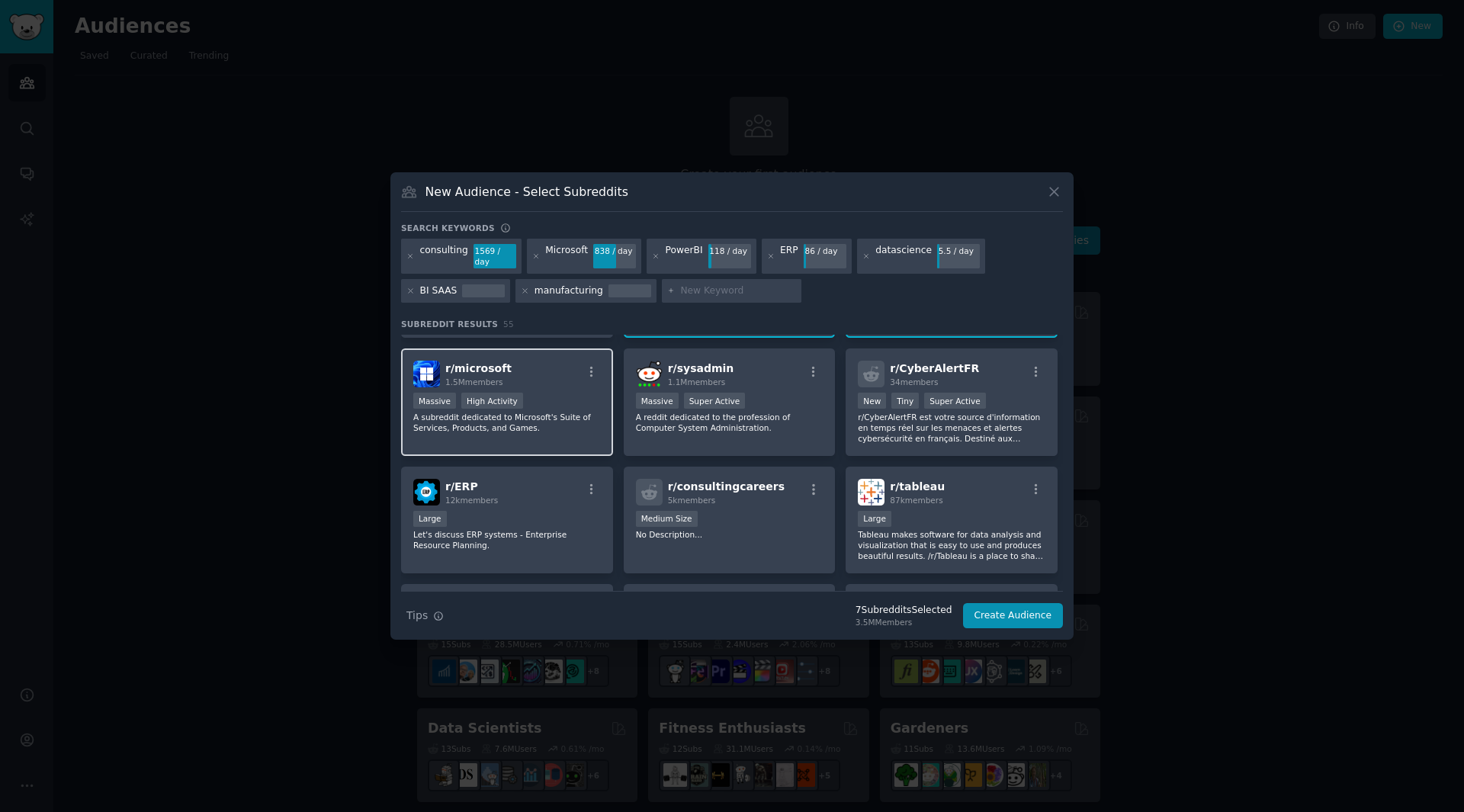
click at [567, 418] on p "A subreddit dedicated to Microsoft's Suite of Services, Products, and Games." at bounding box center [507, 422] width 188 height 21
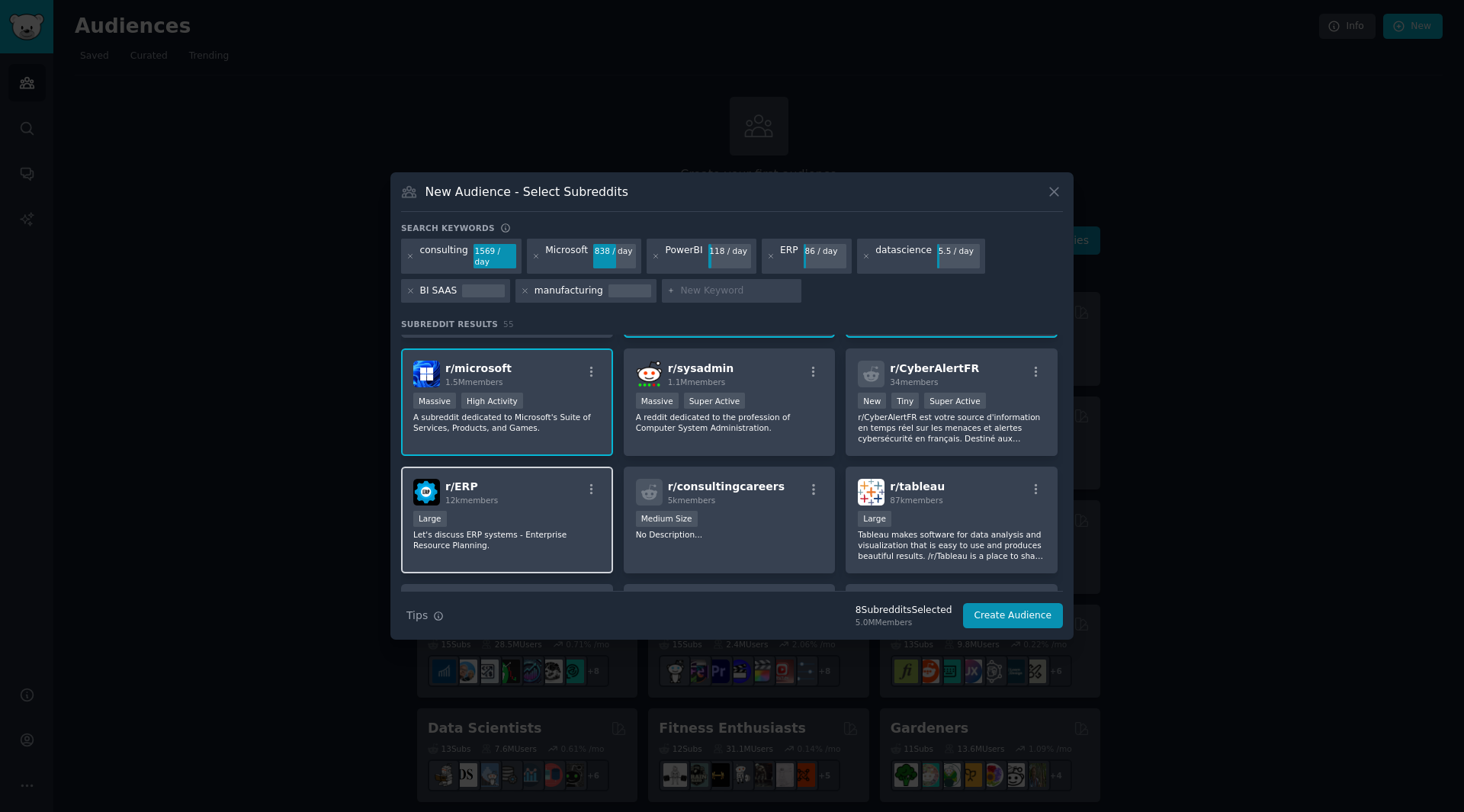
click at [545, 485] on div "r/ ERP 12k members" at bounding box center [507, 492] width 188 height 27
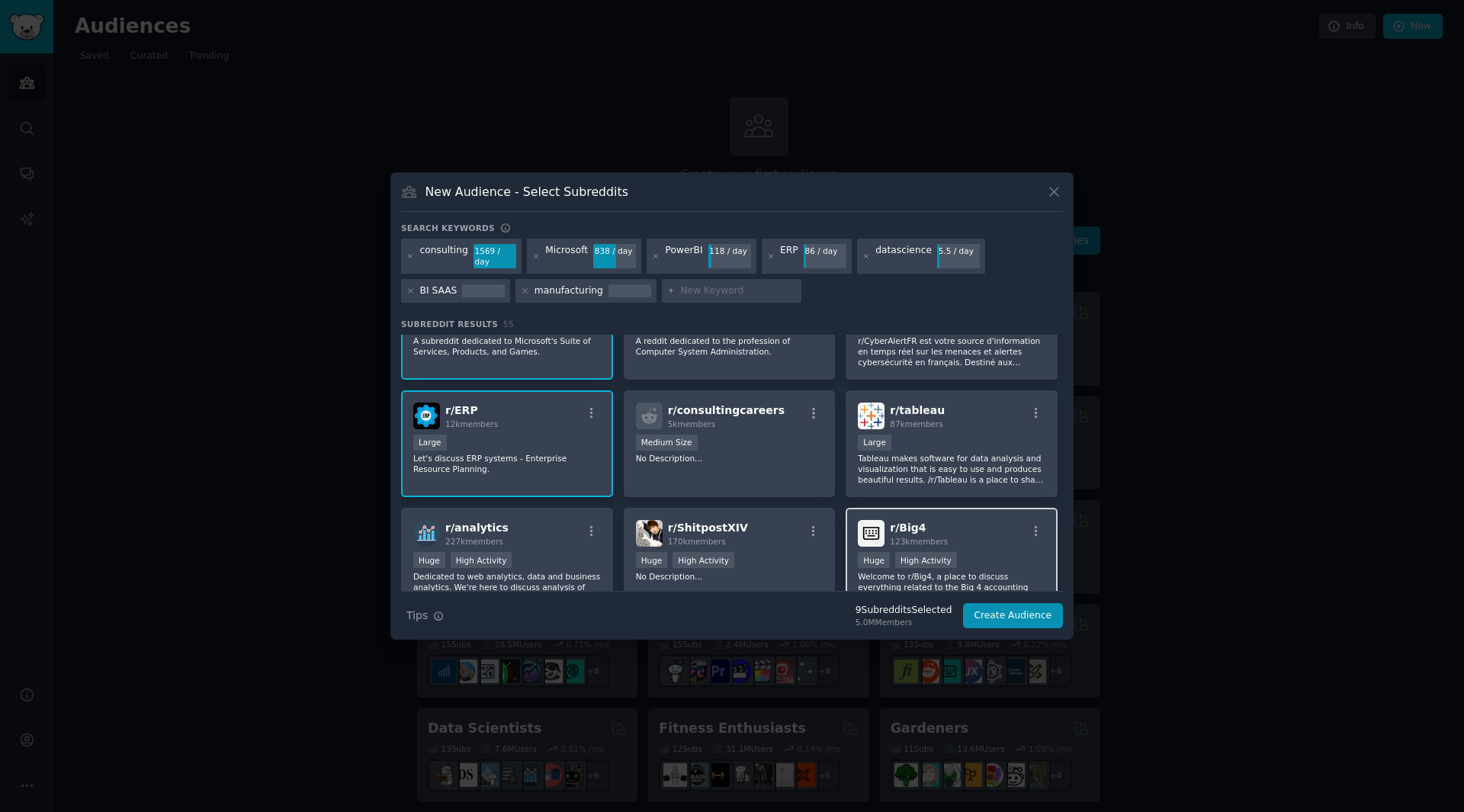
scroll to position [610, 0]
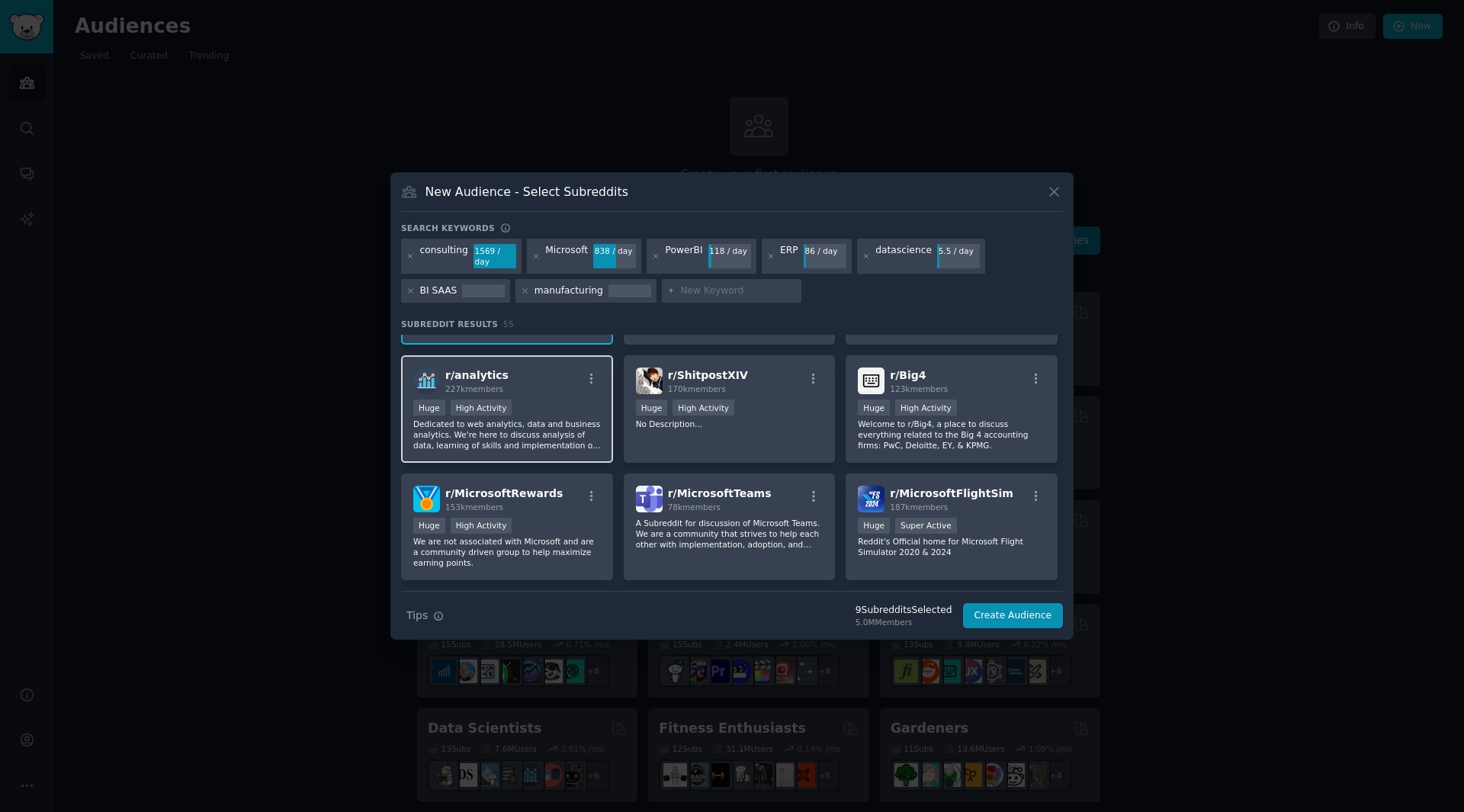
click at [562, 404] on div "Huge High Activity" at bounding box center [507, 408] width 188 height 19
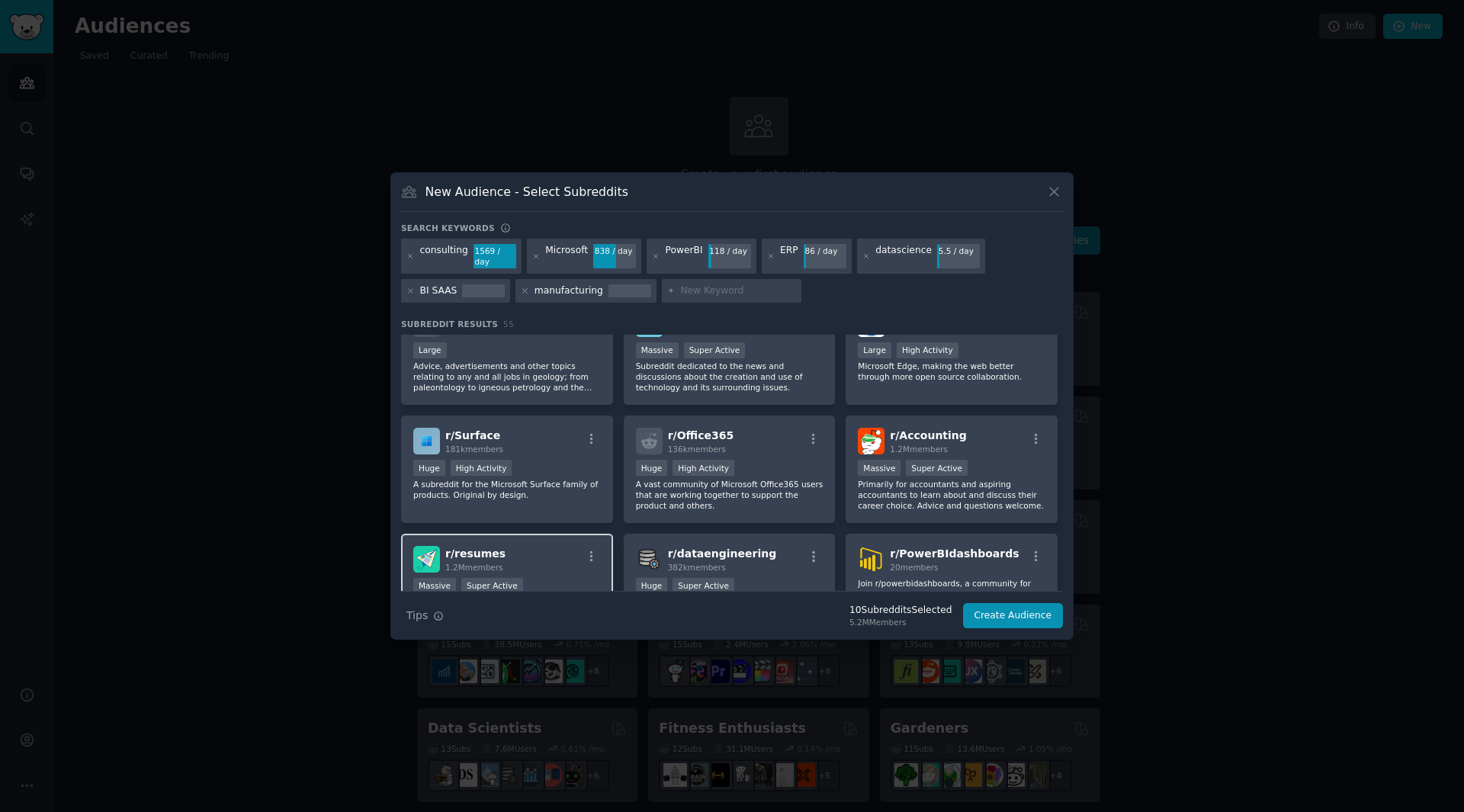
scroll to position [1830, 0]
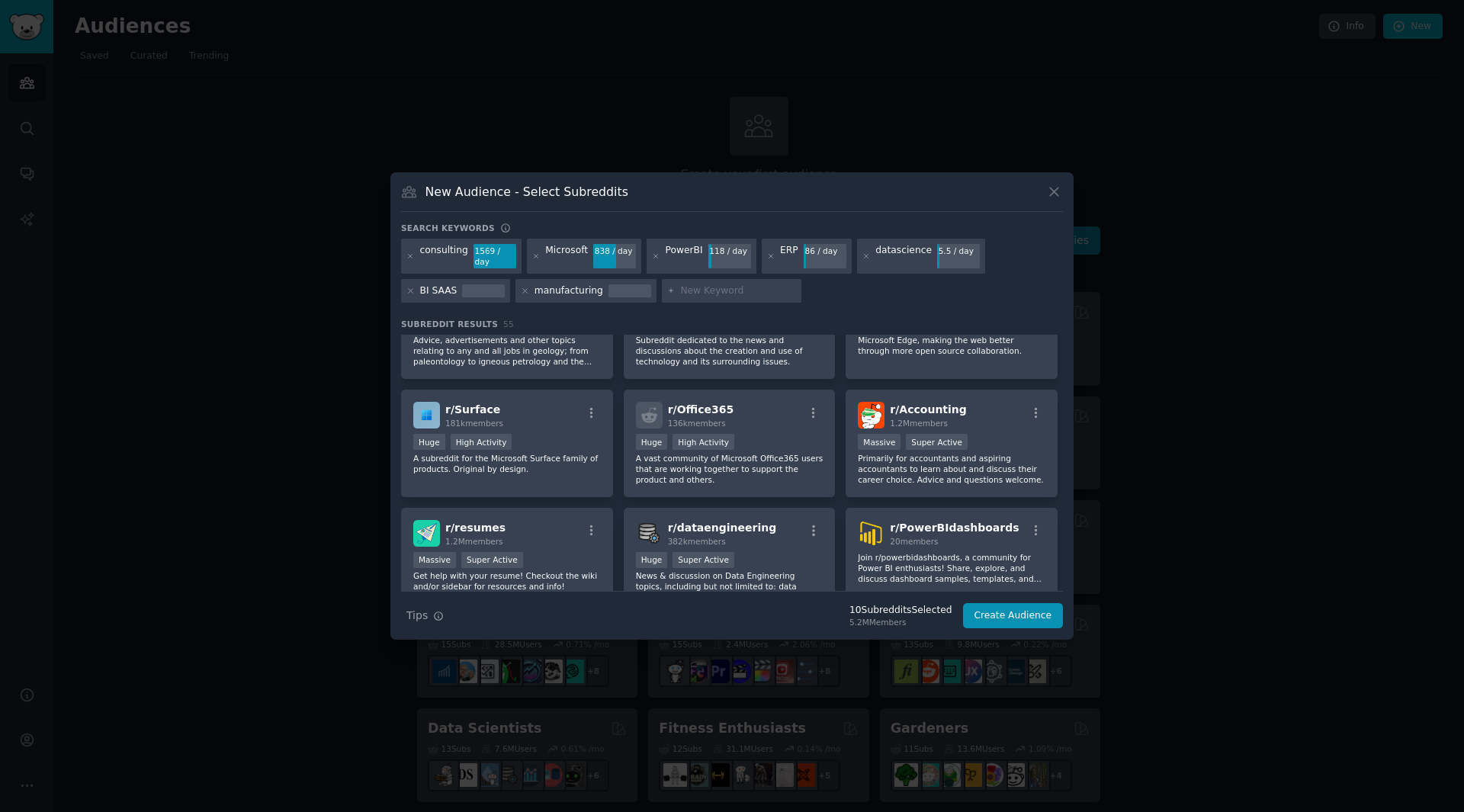
click at [712, 296] on div at bounding box center [732, 291] width 140 height 25
click at [712, 286] on input "text" at bounding box center [738, 291] width 116 height 14
type input "dynamics365"
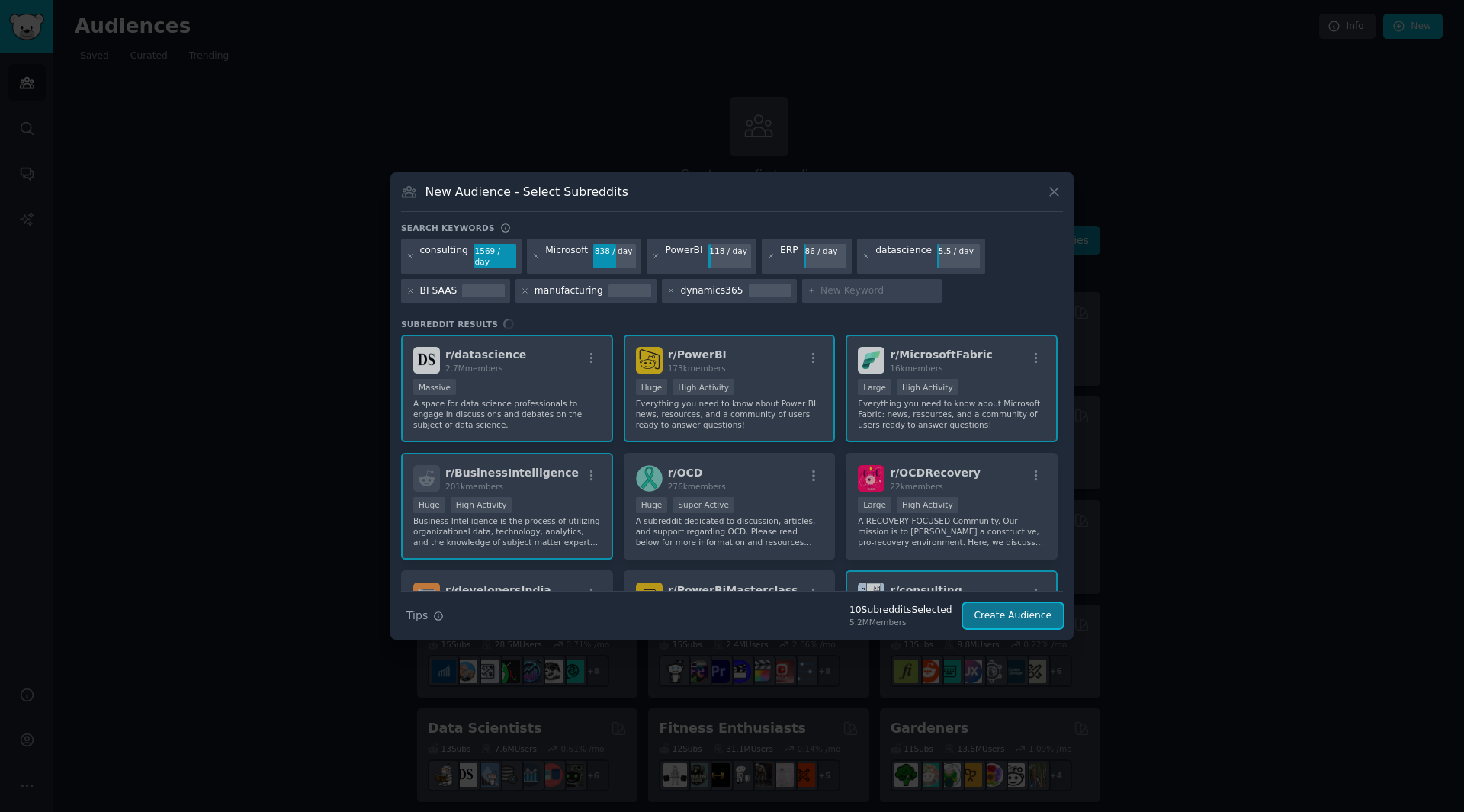
click at [1022, 614] on button "Create Audience" at bounding box center [1013, 616] width 101 height 26
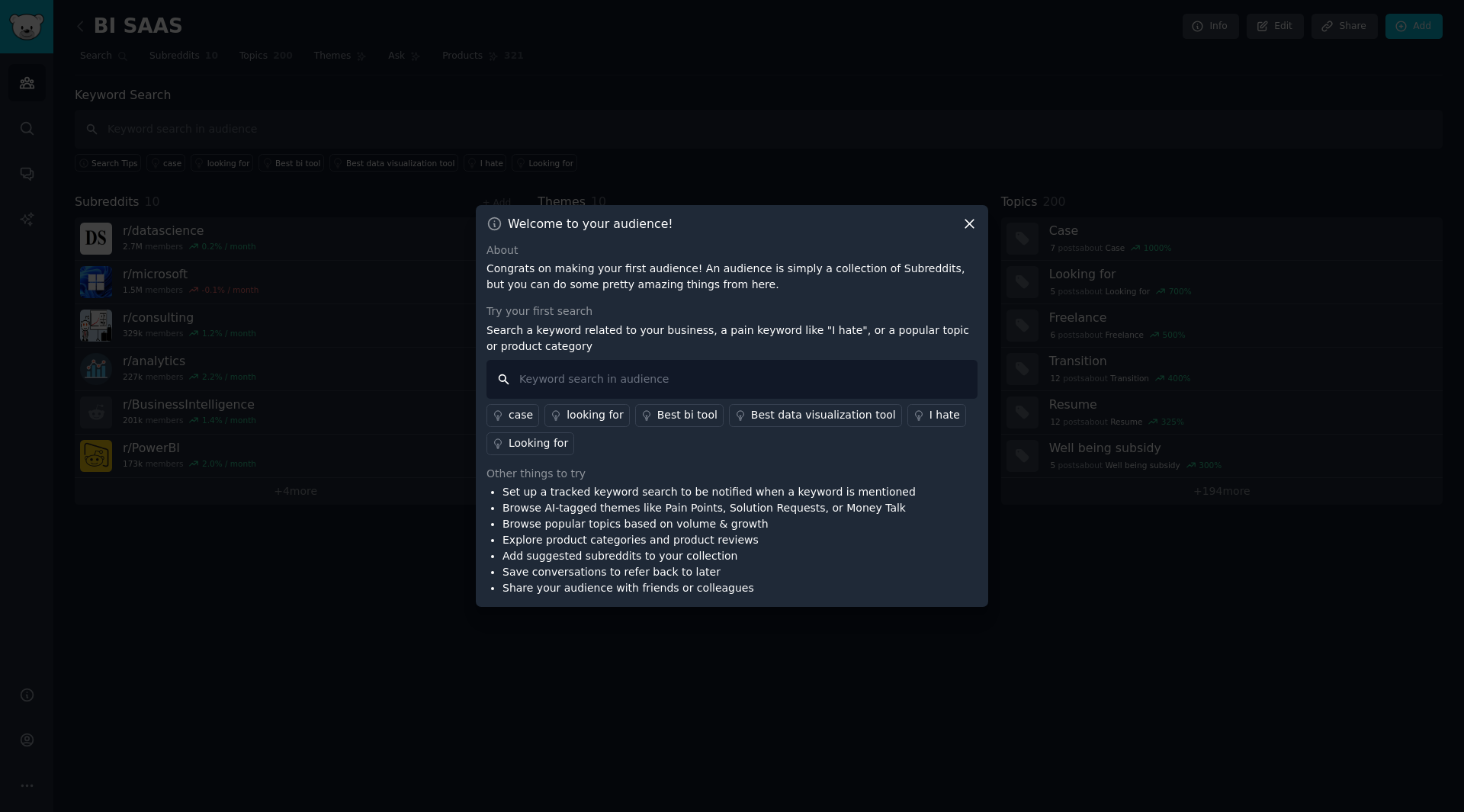
click at [654, 377] on input "text" at bounding box center [732, 379] width 492 height 39
paste input "ERP reporting issues"
type input "ERP reporting issues"
